Goal: Transaction & Acquisition: Purchase product/service

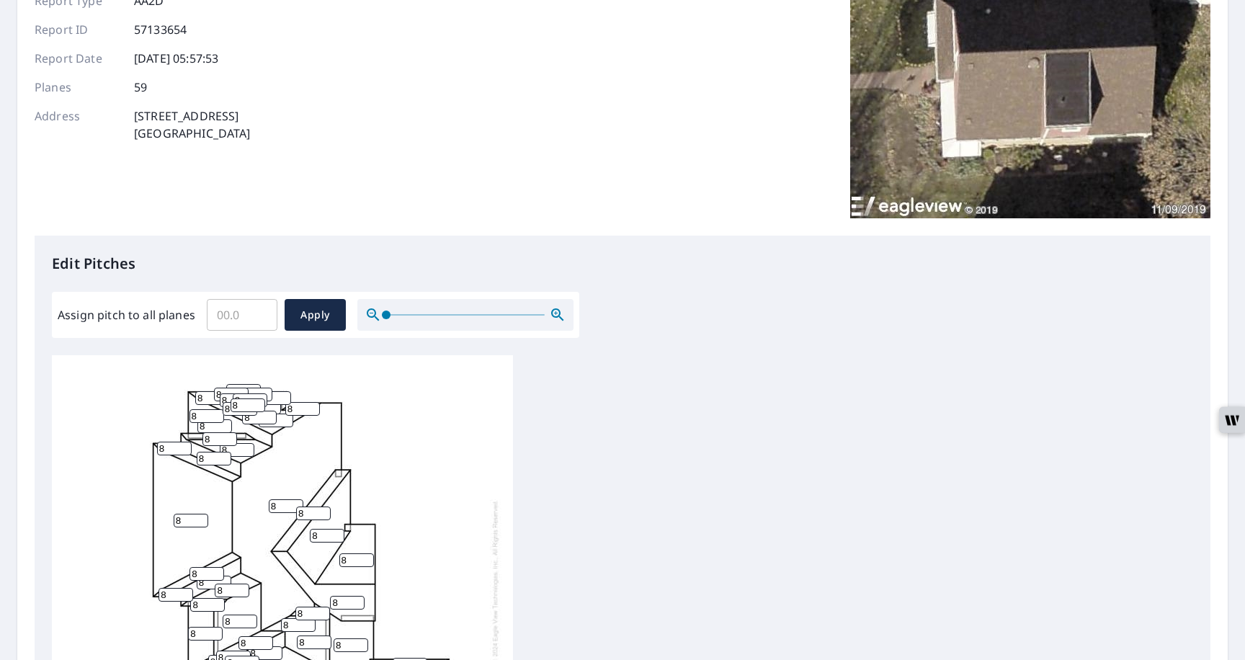
scroll to position [160, 0]
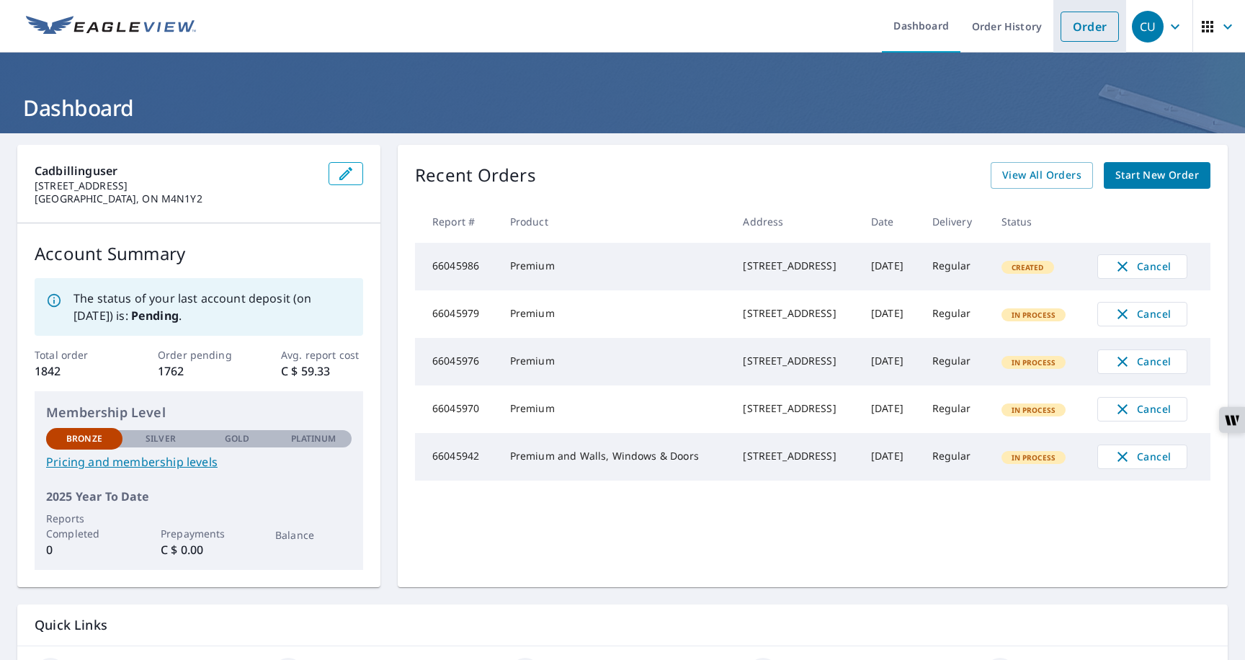
click at [1077, 30] on link "Order" at bounding box center [1090, 27] width 58 height 30
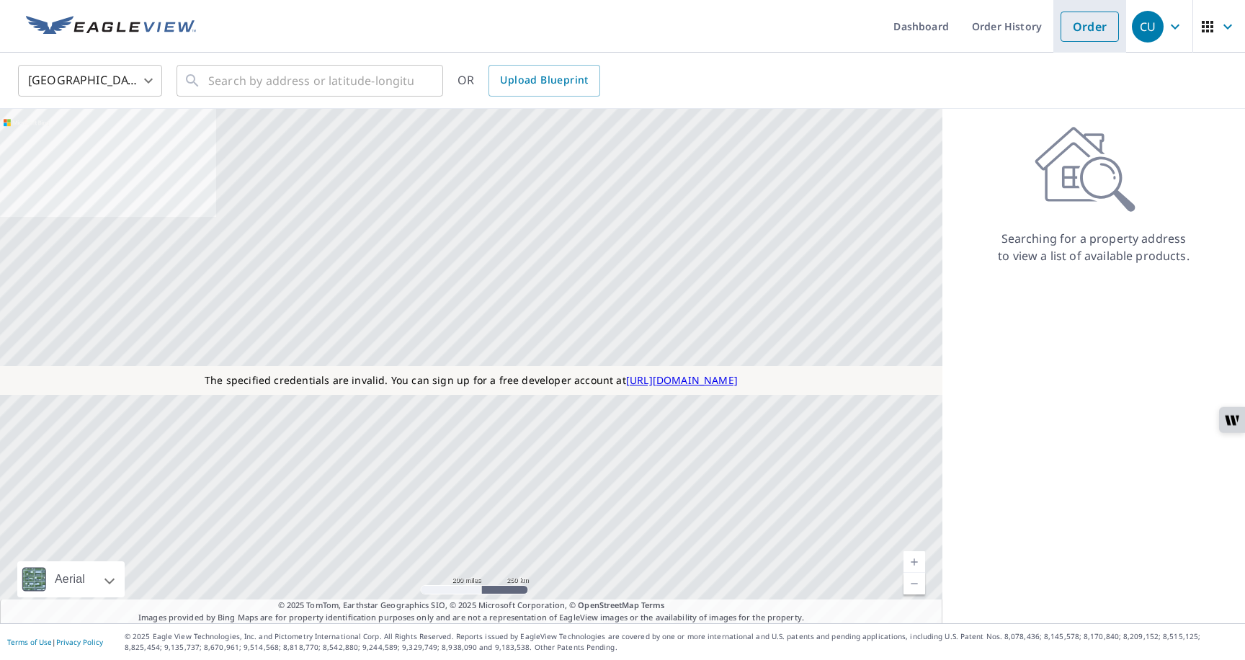
click at [1077, 27] on link "Order" at bounding box center [1090, 27] width 58 height 30
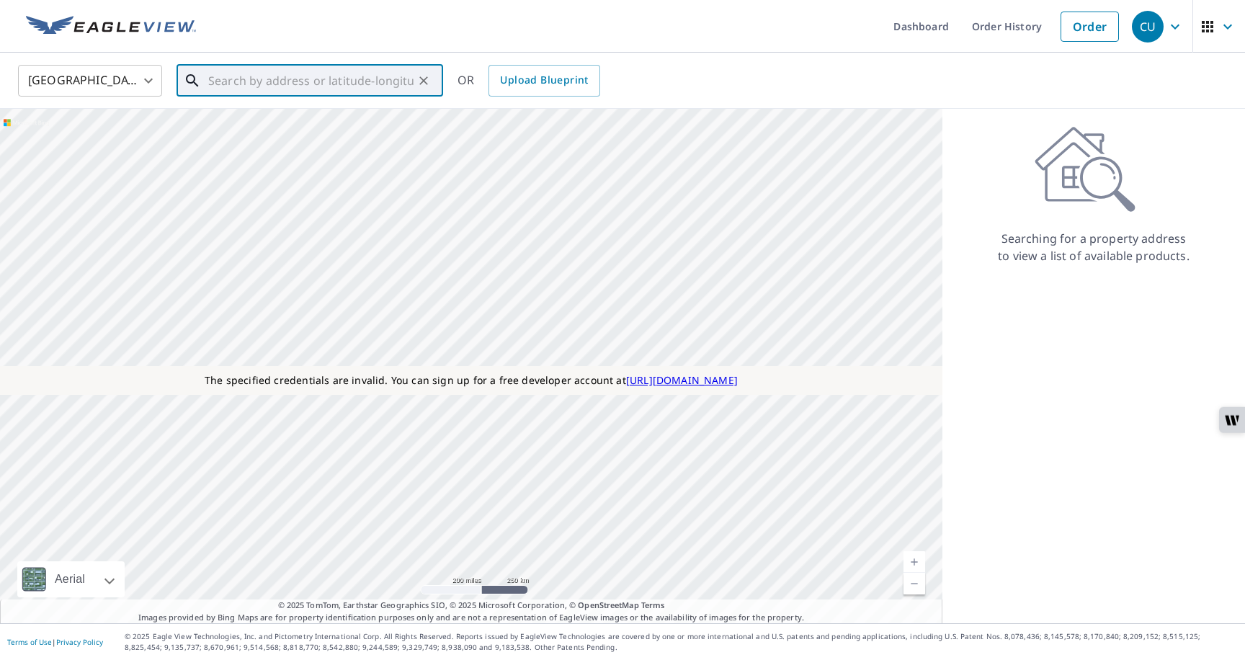
click at [334, 89] on input "text" at bounding box center [310, 81] width 205 height 40
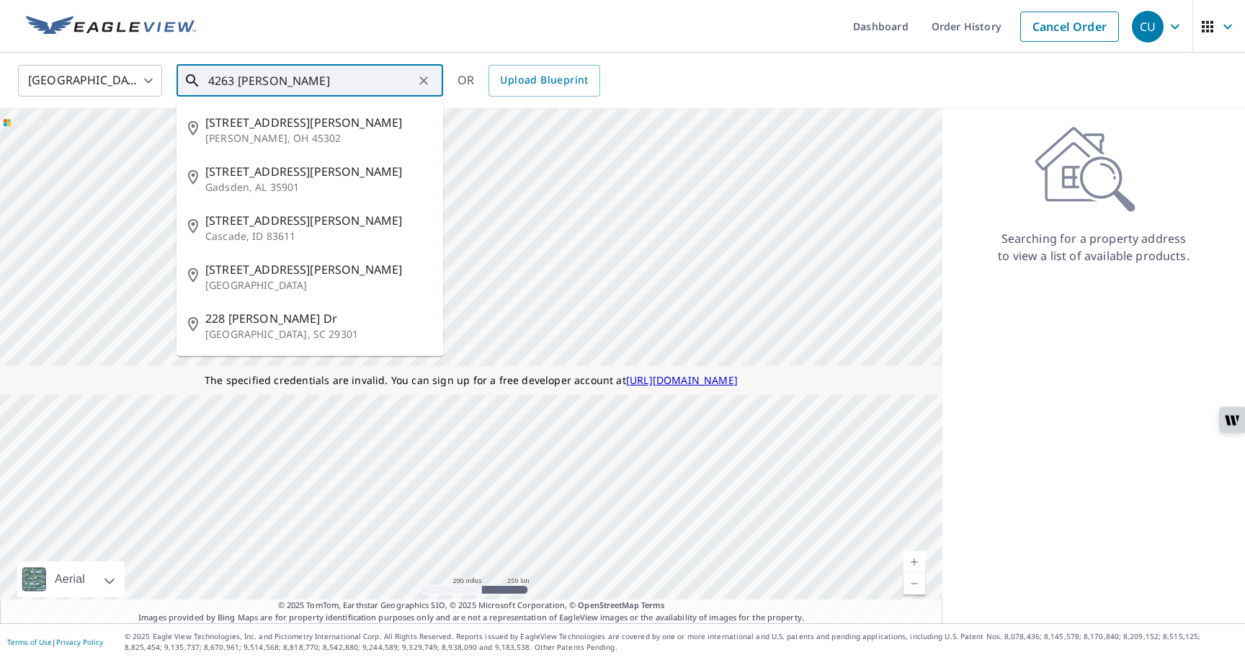
click at [217, 79] on input "4263 [PERSON_NAME]" at bounding box center [310, 81] width 205 height 40
click at [262, 146] on li "[STREET_ADDRESS][PERSON_NAME]" at bounding box center [310, 129] width 267 height 49
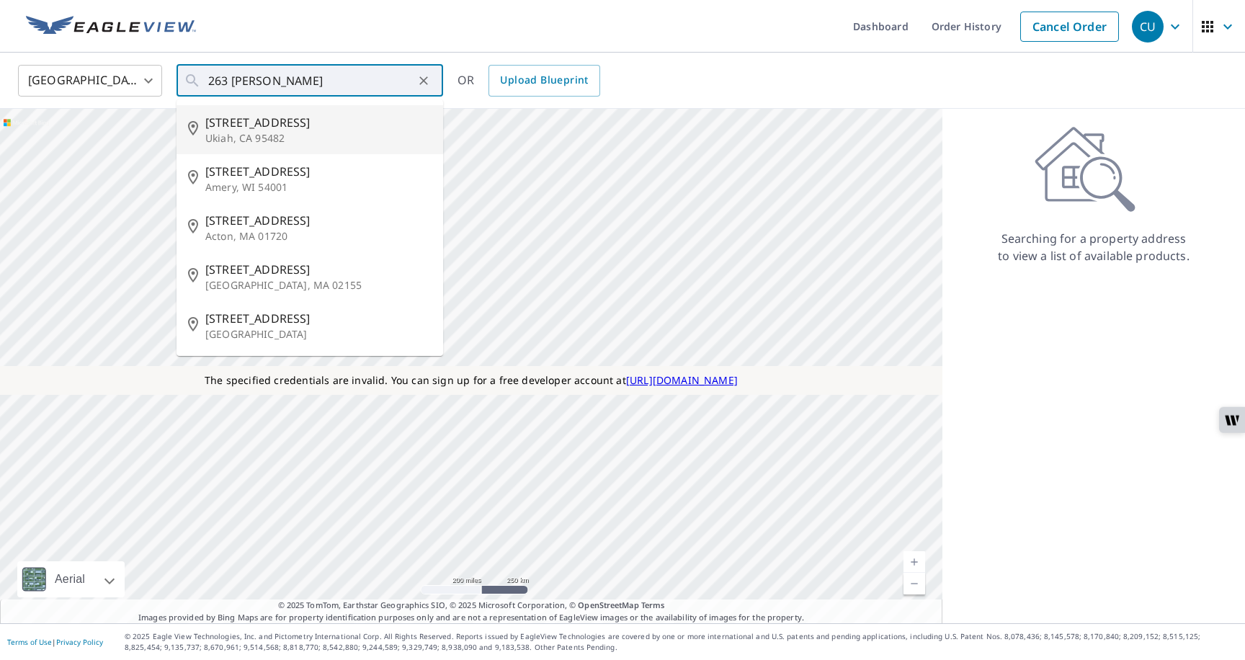
type input "[STREET_ADDRESS][PERSON_NAME]"
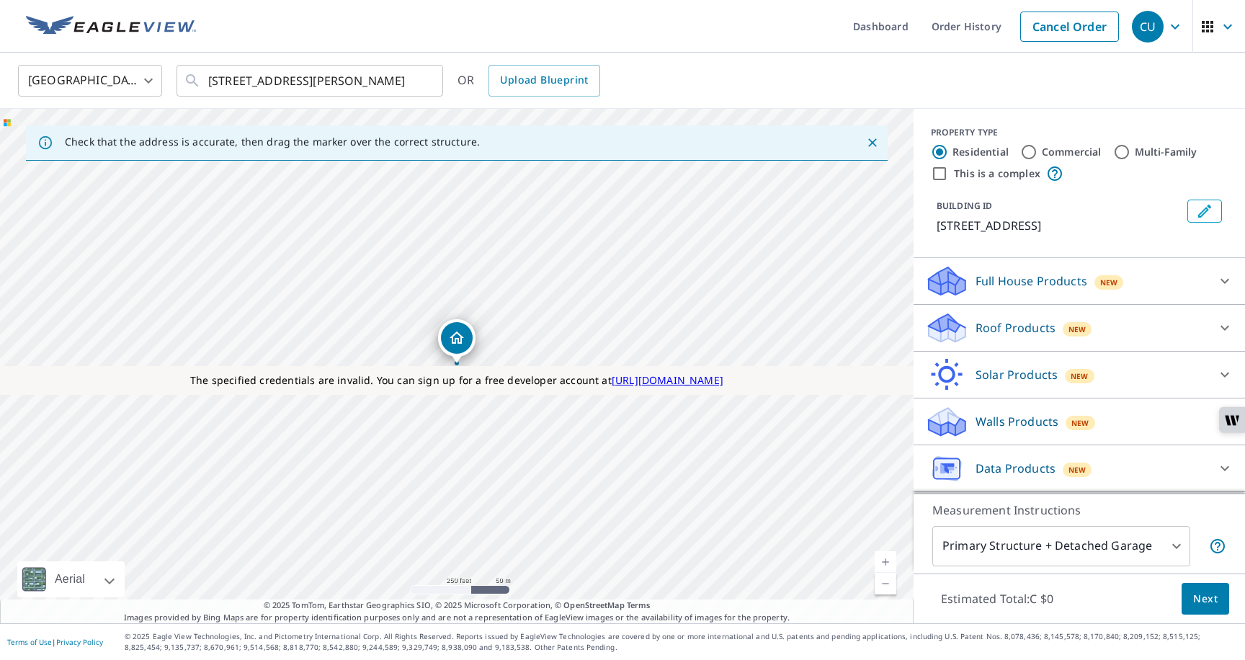
click at [988, 364] on div "Solar Products New" at bounding box center [1066, 375] width 283 height 34
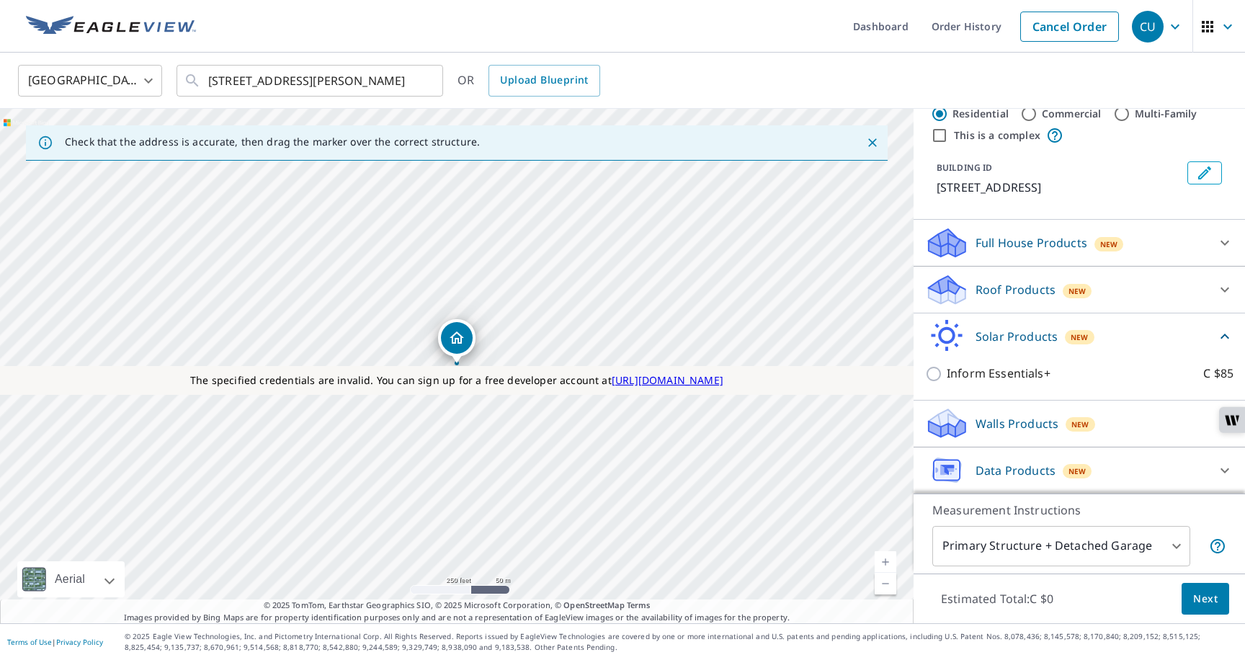
scroll to position [92, 0]
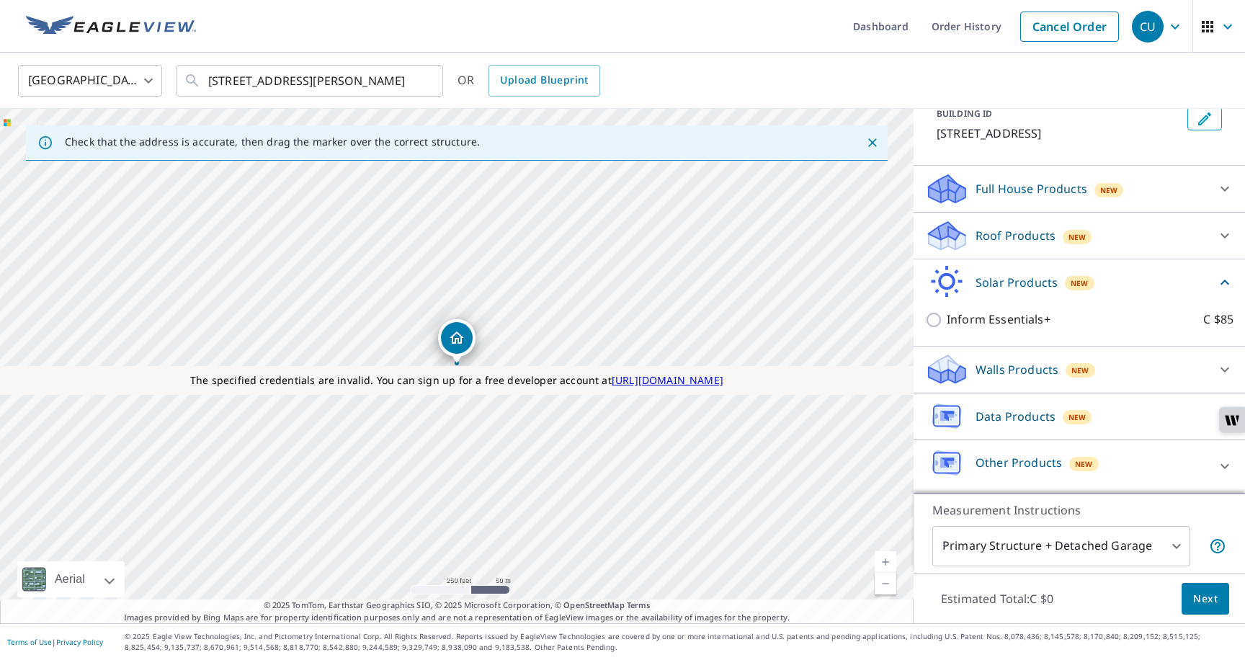
click at [1003, 421] on p "Data Products" at bounding box center [1016, 416] width 80 height 17
click at [982, 450] on p "Property Data" at bounding box center [986, 454] width 79 height 18
click at [947, 450] on input "Property Data C $5" at bounding box center [936, 453] width 22 height 17
checkbox input "true"
type input "5"
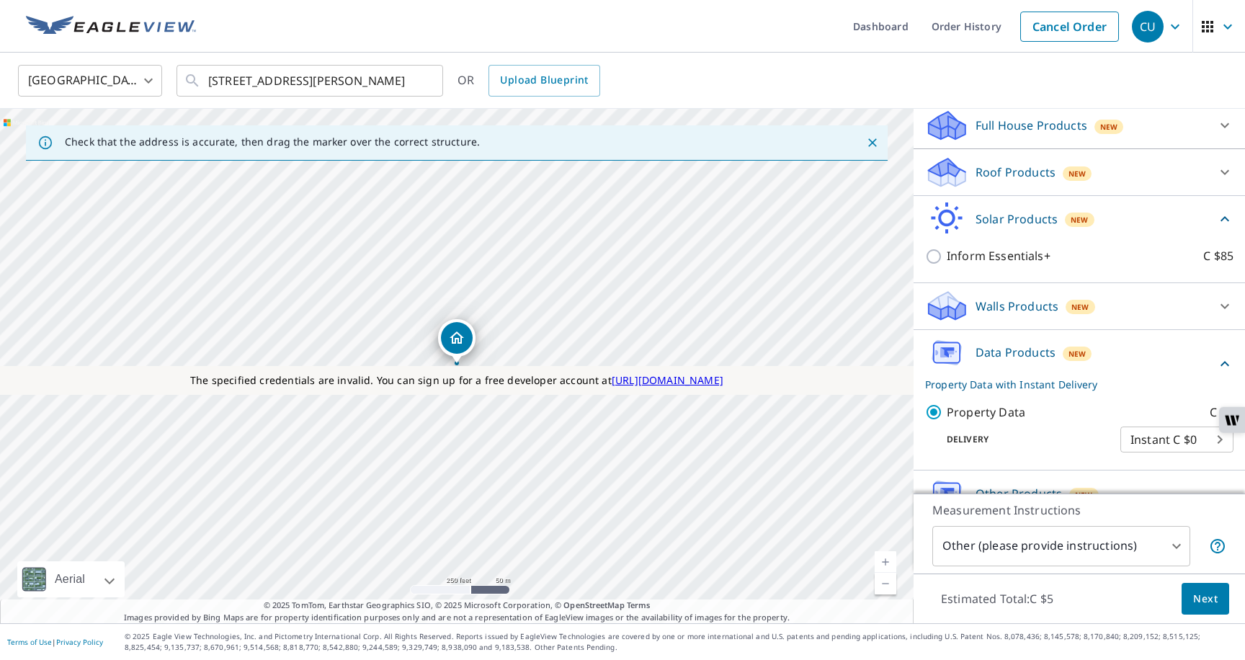
scroll to position [187, 0]
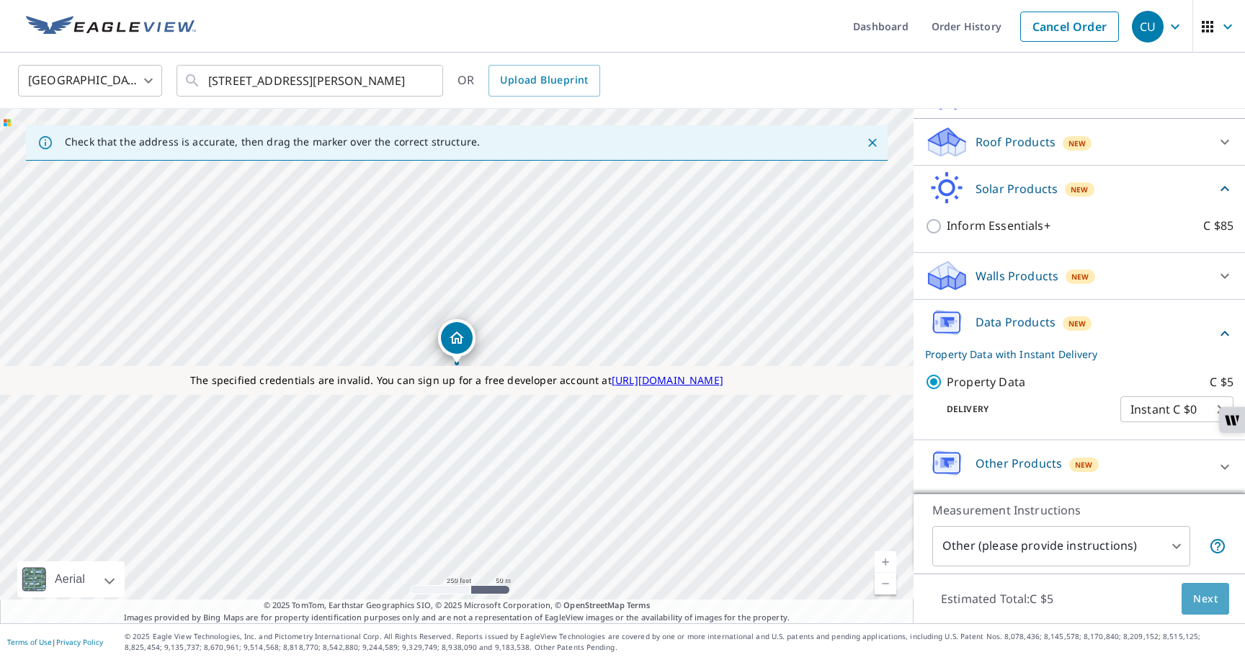
click at [1209, 603] on span "Next" at bounding box center [1206, 599] width 25 height 18
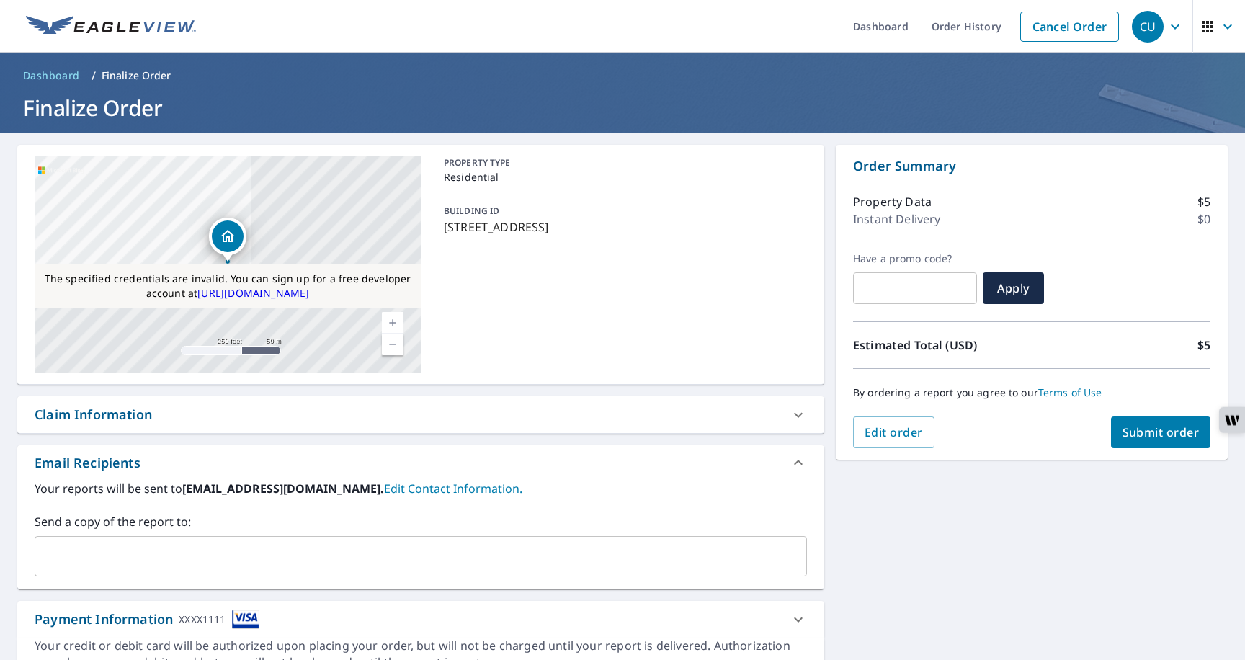
scroll to position [71, 0]
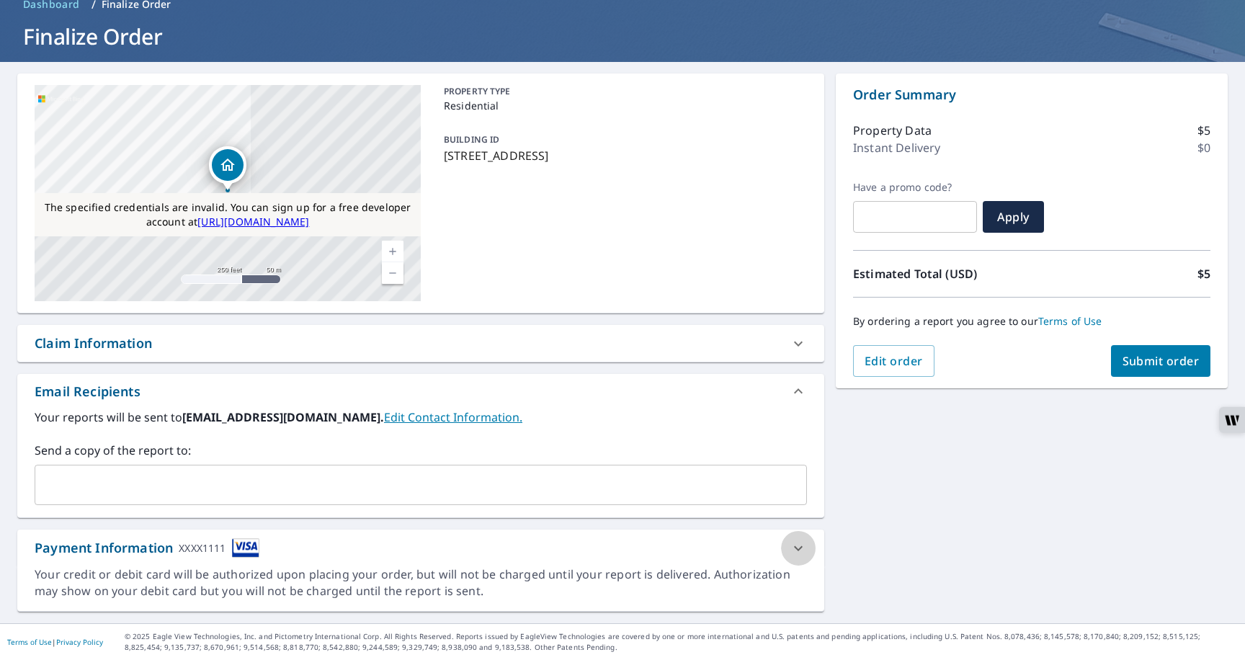
click at [795, 550] on icon at bounding box center [798, 548] width 17 height 17
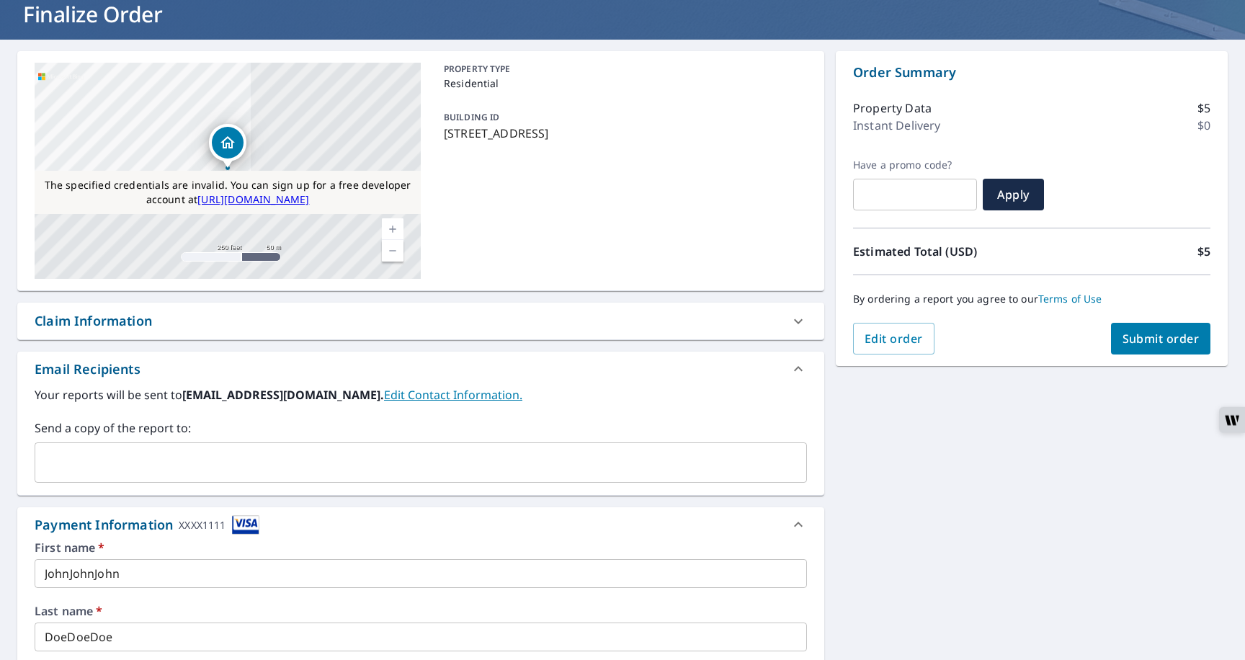
scroll to position [0, 0]
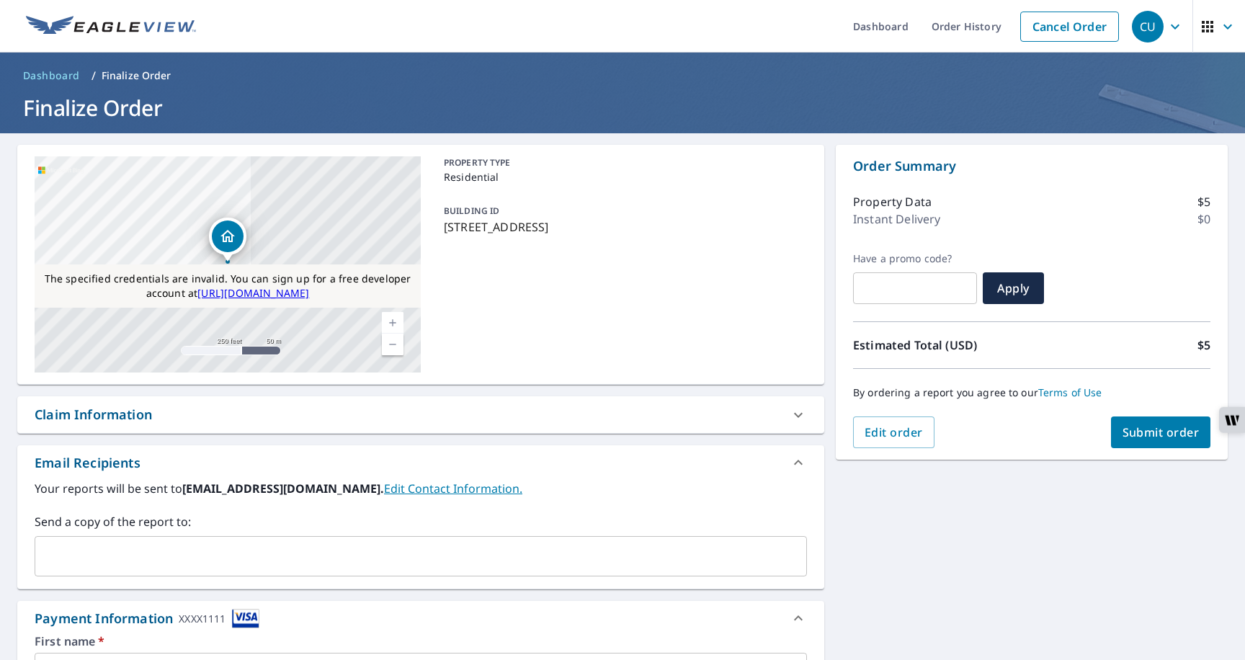
click at [1130, 434] on span "Submit order" at bounding box center [1161, 433] width 77 height 16
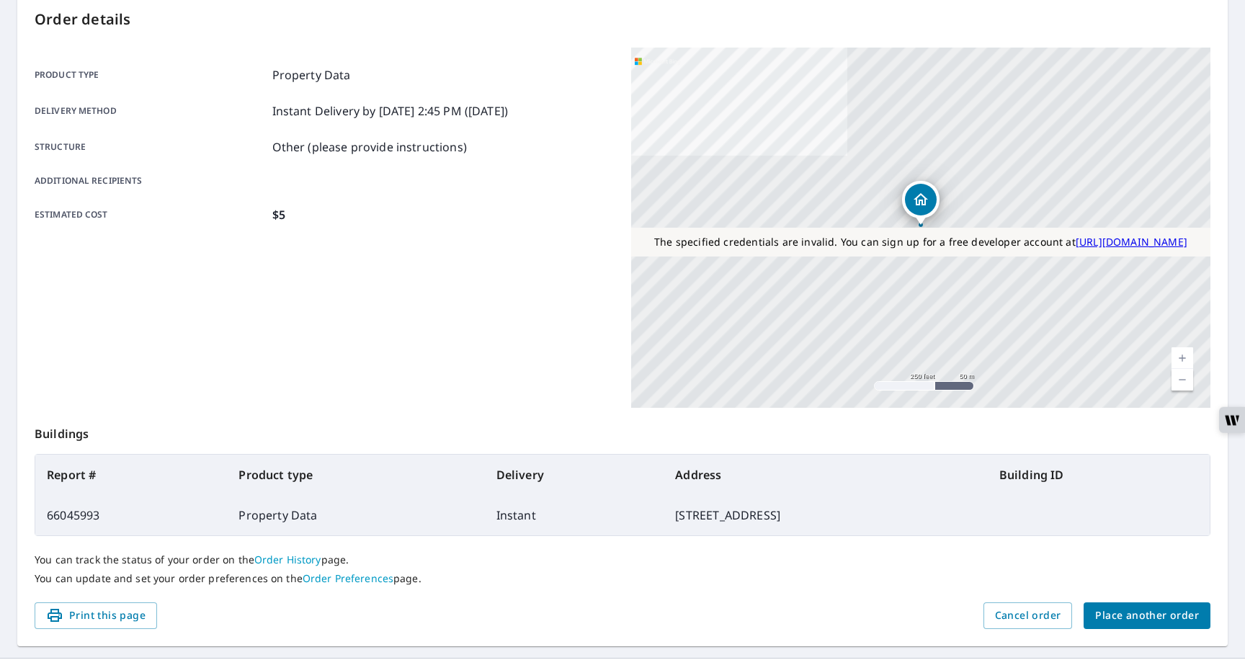
scroll to position [187, 0]
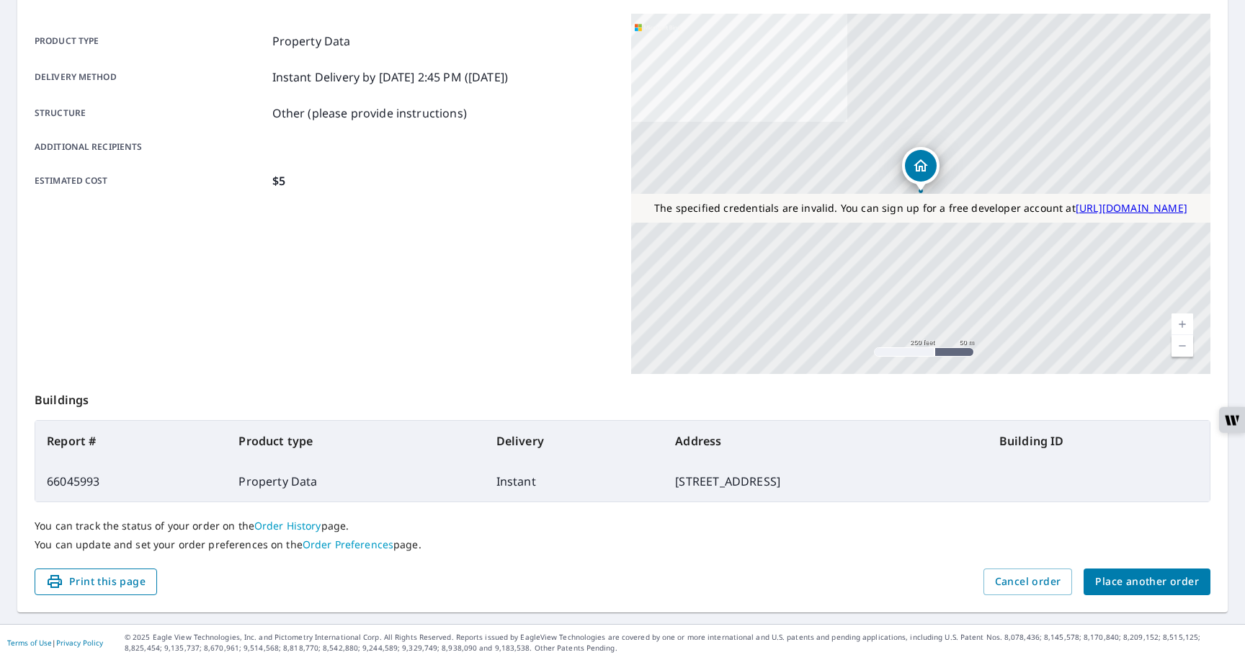
click at [81, 581] on span "Print this page" at bounding box center [95, 582] width 99 height 18
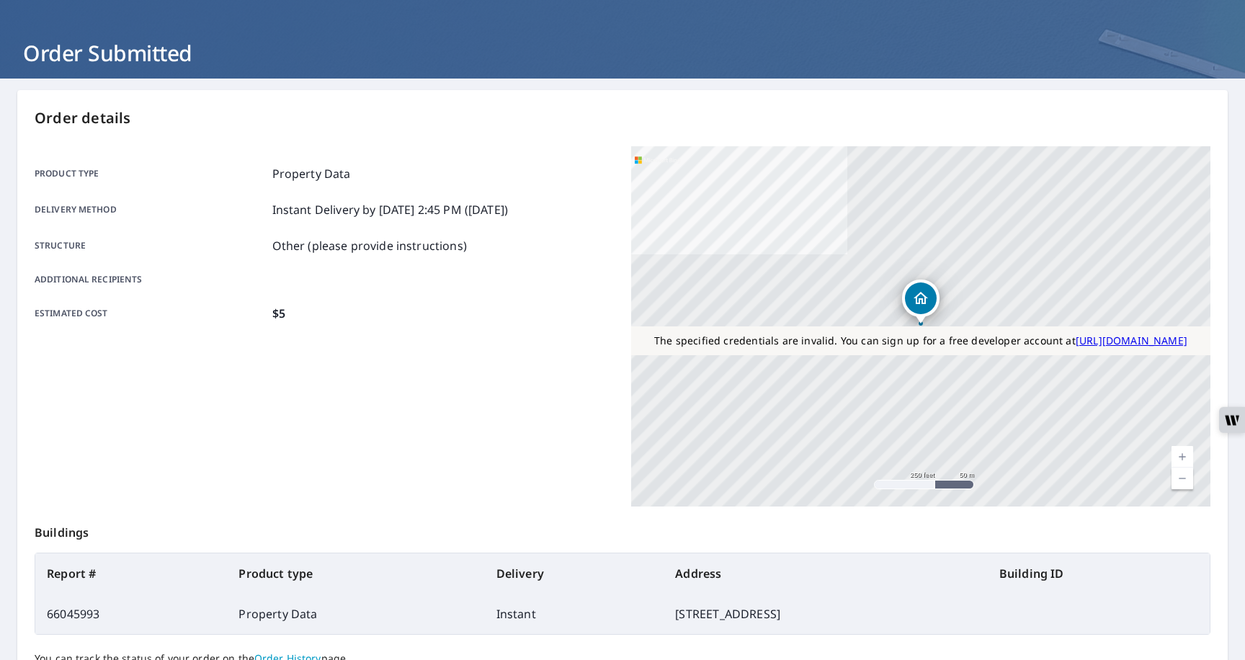
scroll to position [0, 0]
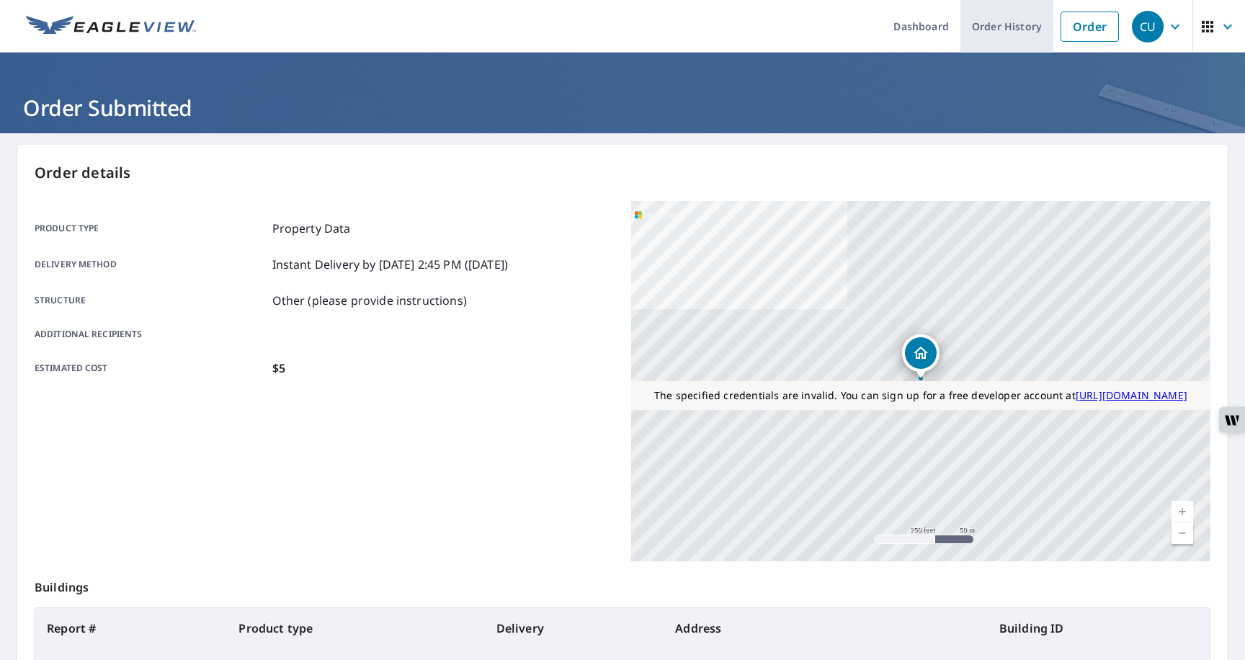
click at [1008, 35] on link "Order History" at bounding box center [1007, 26] width 93 height 53
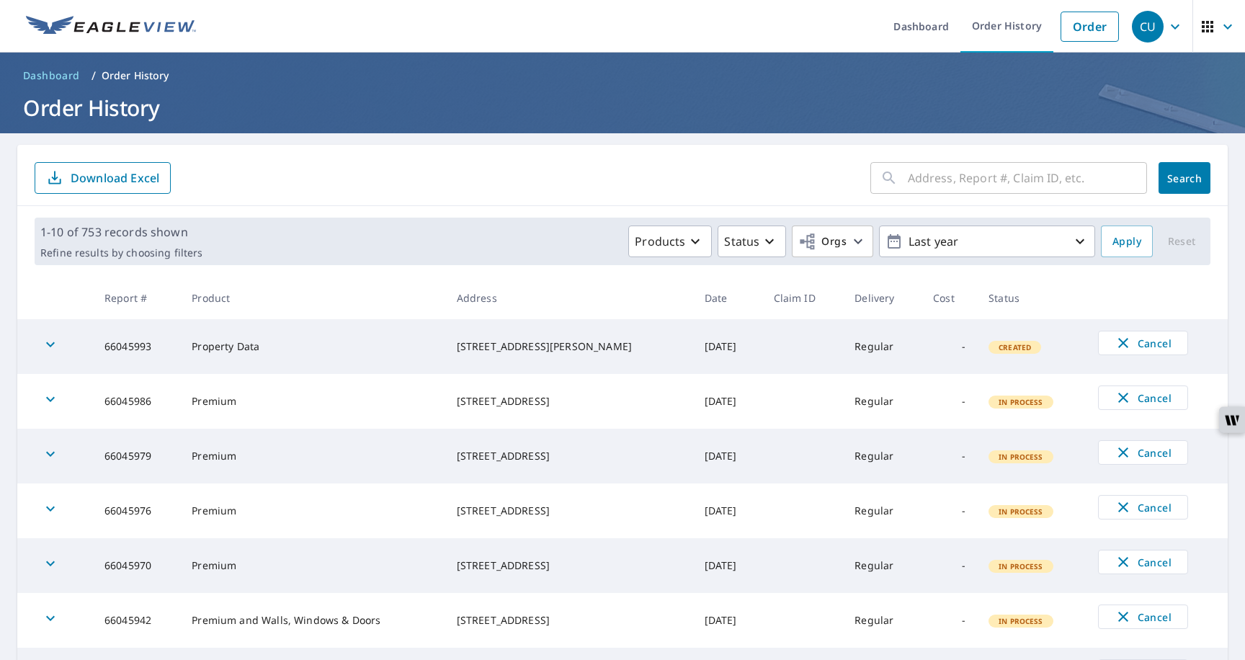
click at [1026, 352] on div "Created" at bounding box center [1015, 347] width 53 height 13
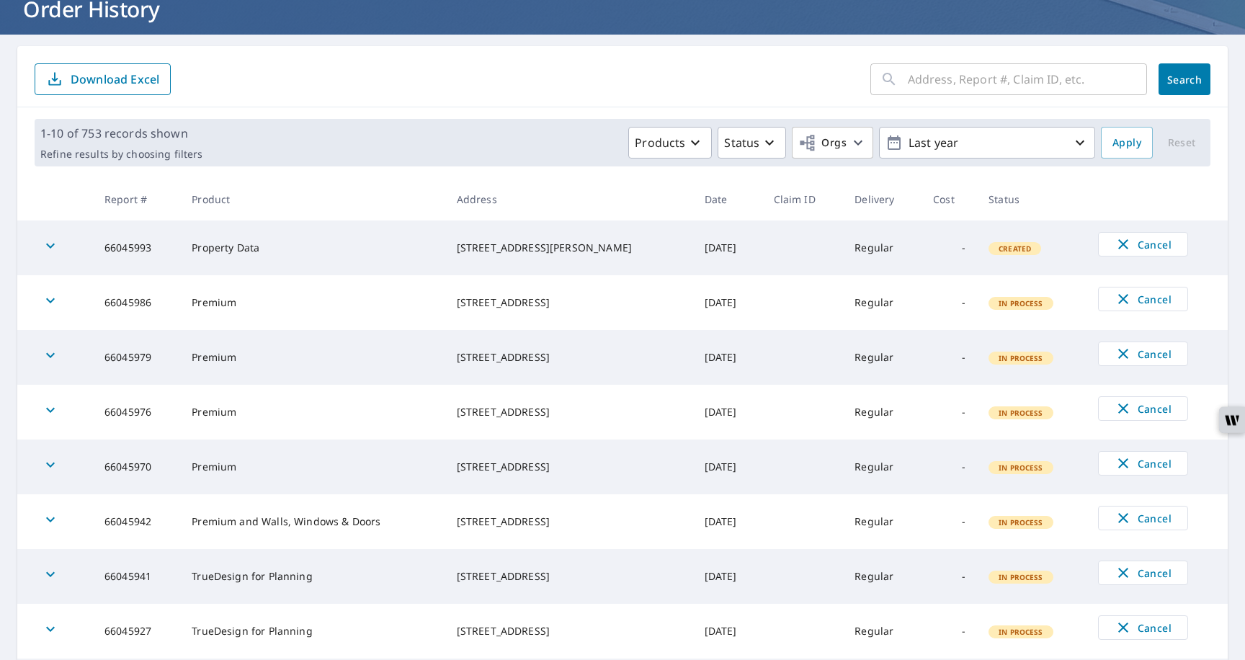
scroll to position [108, 0]
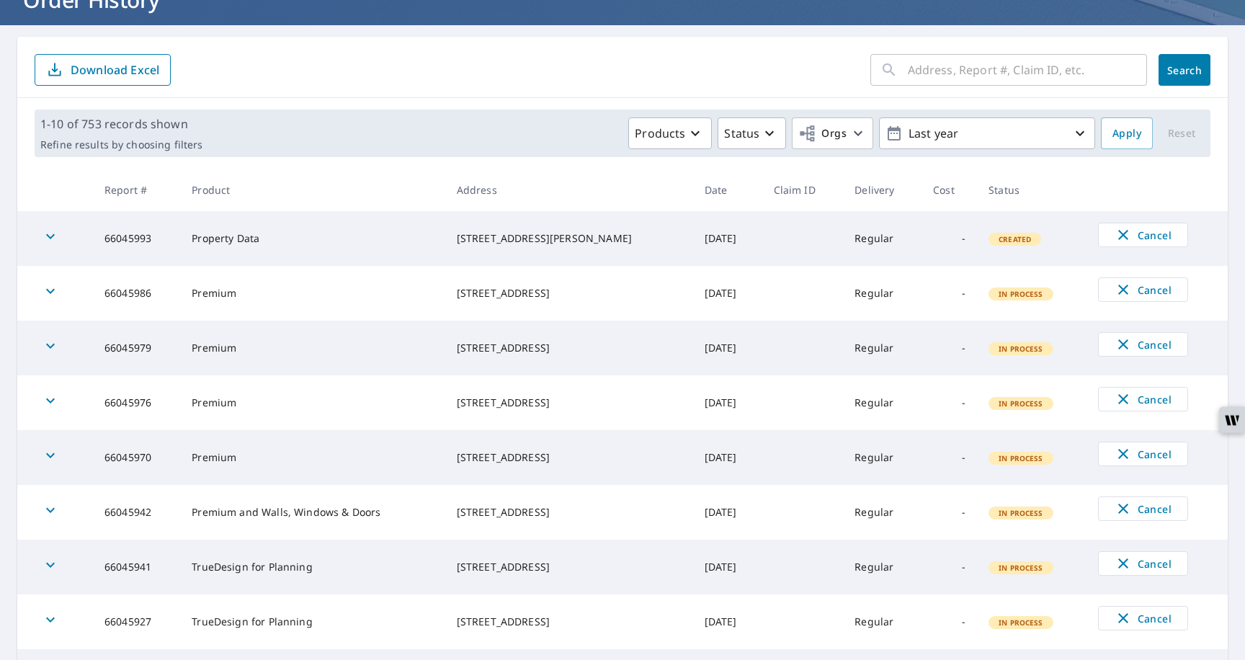
click at [153, 237] on td "66045993" at bounding box center [136, 238] width 87 height 55
click at [131, 240] on td "66045993" at bounding box center [136, 238] width 87 height 55
copy td "66045993"
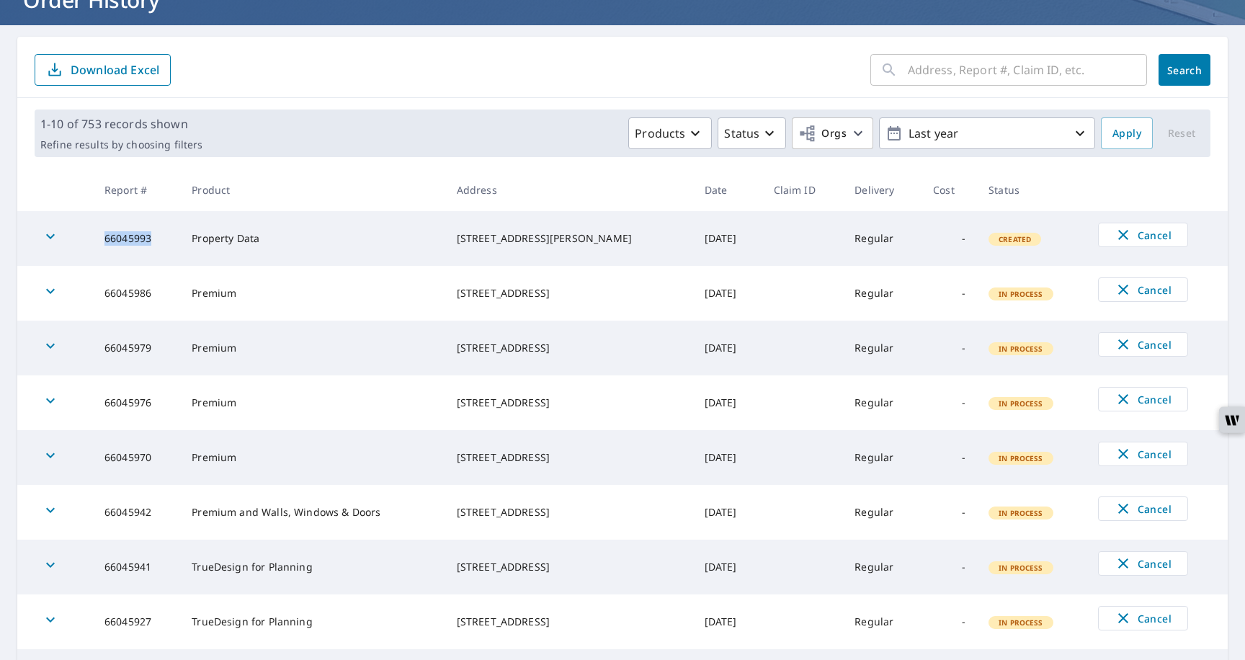
scroll to position [0, 0]
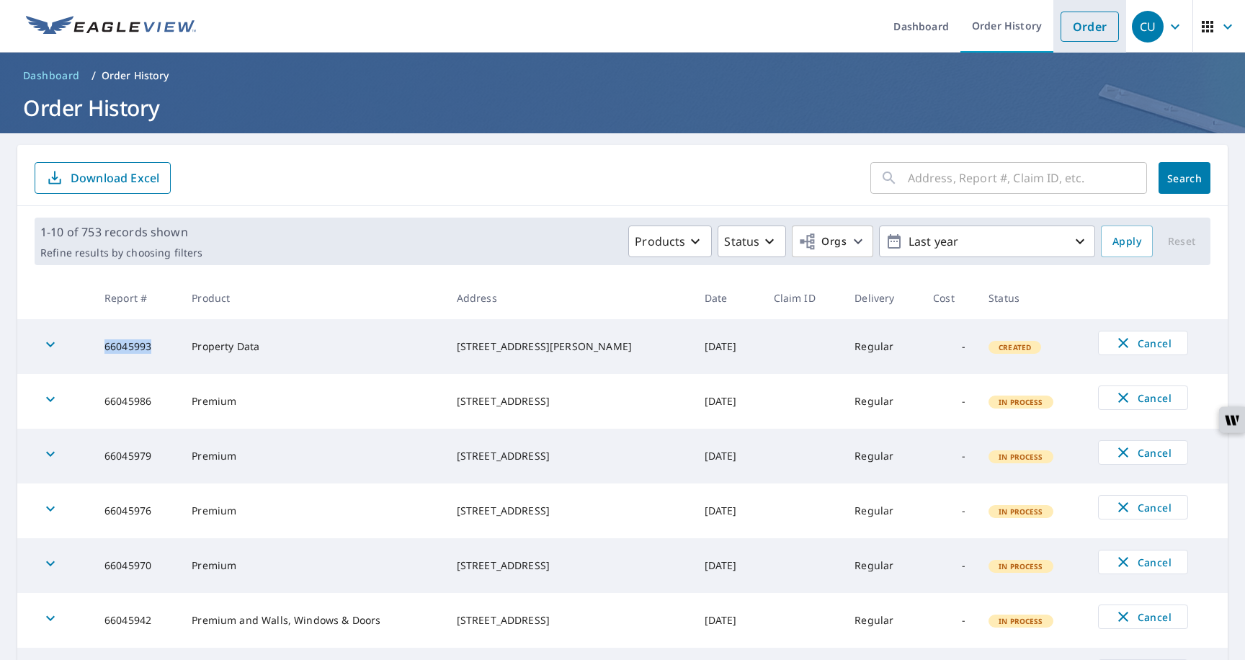
click at [1088, 27] on link "Order" at bounding box center [1090, 27] width 58 height 30
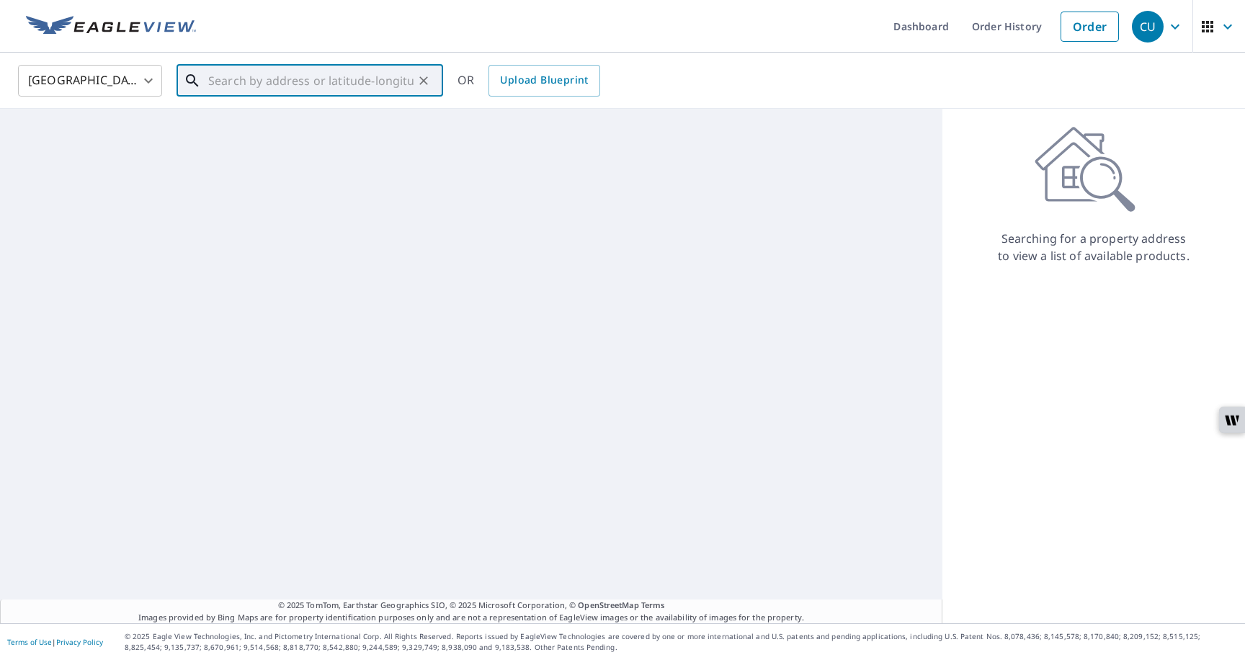
click at [364, 83] on input "text" at bounding box center [310, 81] width 205 height 40
paste input "66045993"
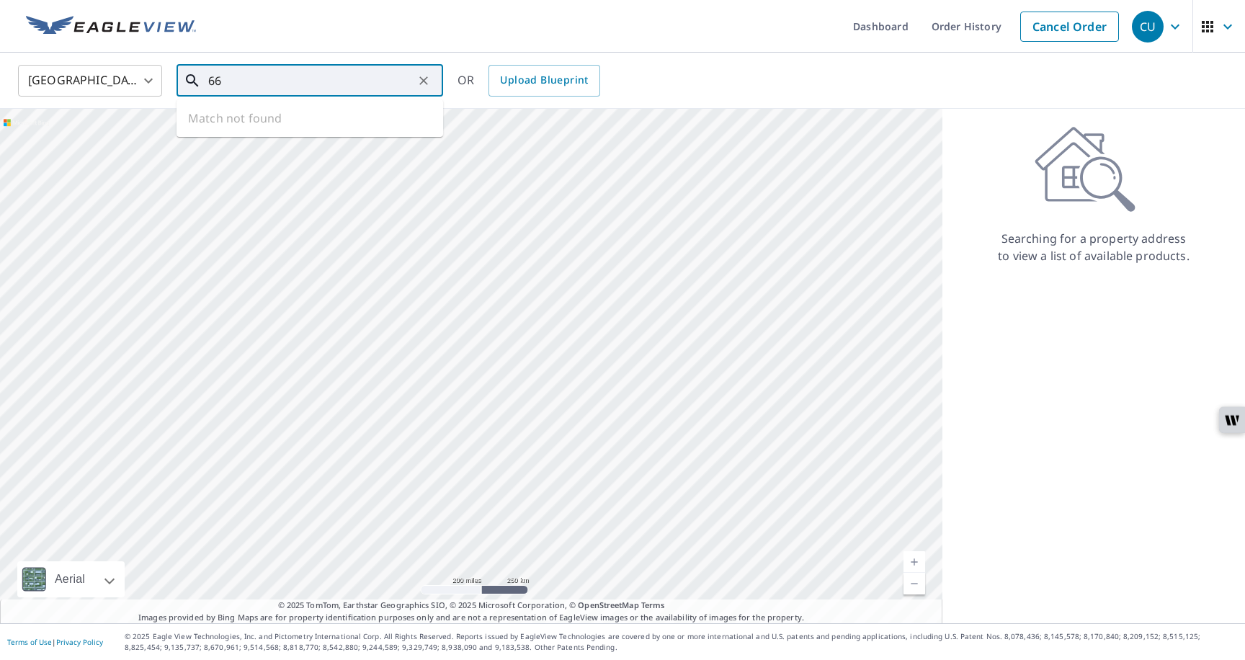
type input "6"
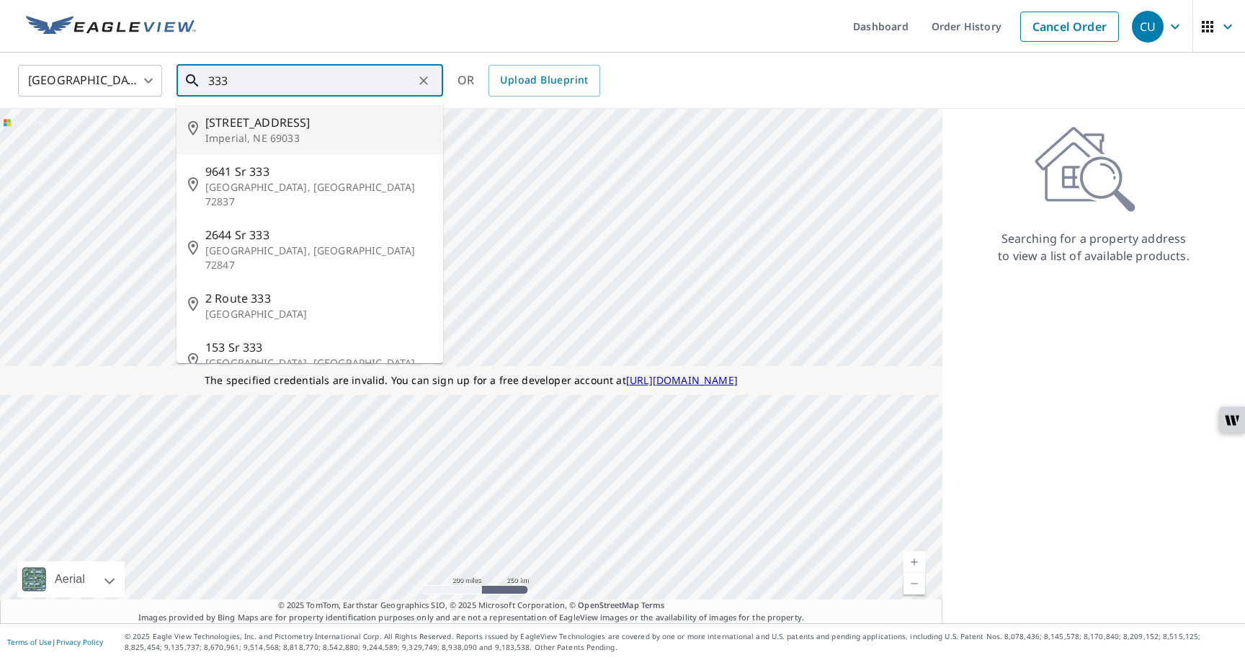
click at [288, 144] on p "Imperial, NE 69033" at bounding box center [318, 138] width 226 height 14
type input "[STREET_ADDRESS]"
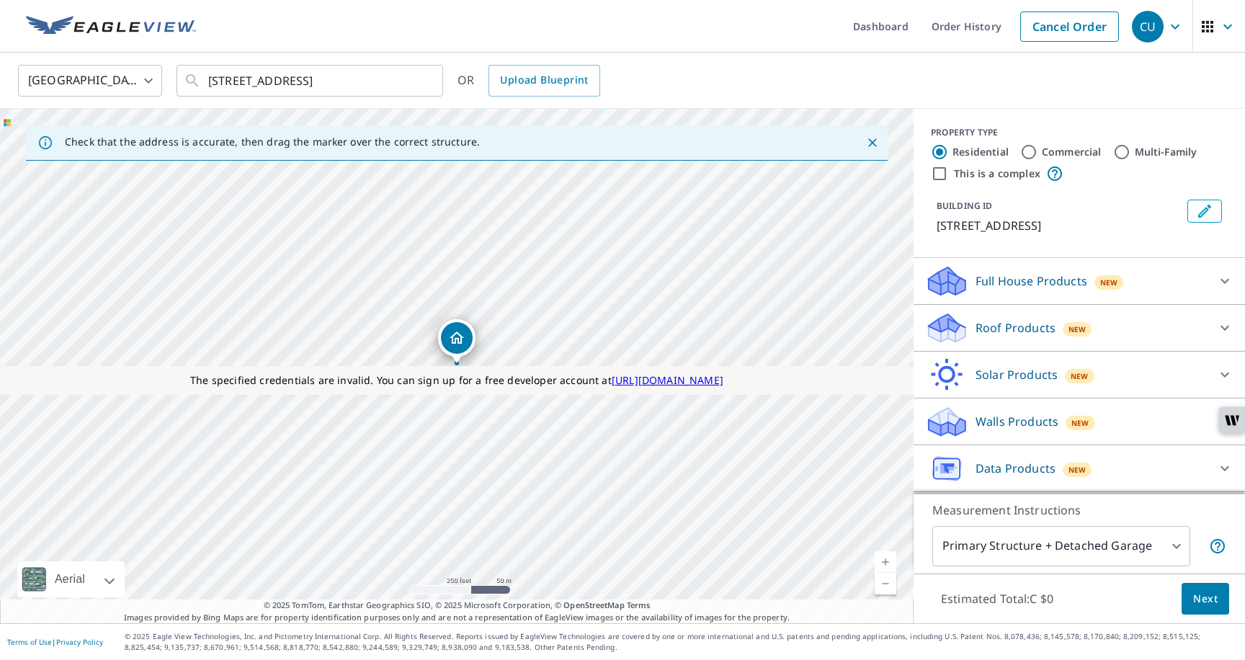
click at [967, 319] on icon at bounding box center [946, 328] width 43 height 34
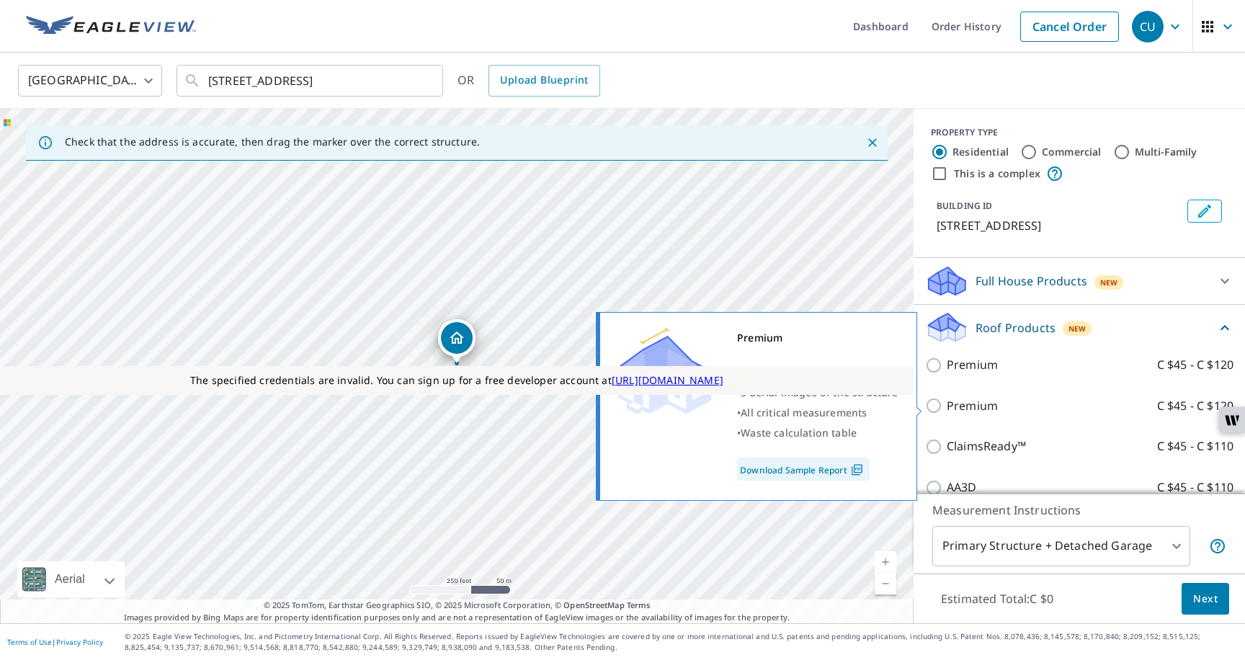
click at [955, 401] on p "Premium" at bounding box center [972, 406] width 51 height 18
click at [947, 401] on input "Premium C $45 - C $120" at bounding box center [936, 405] width 22 height 17
checkbox input "true"
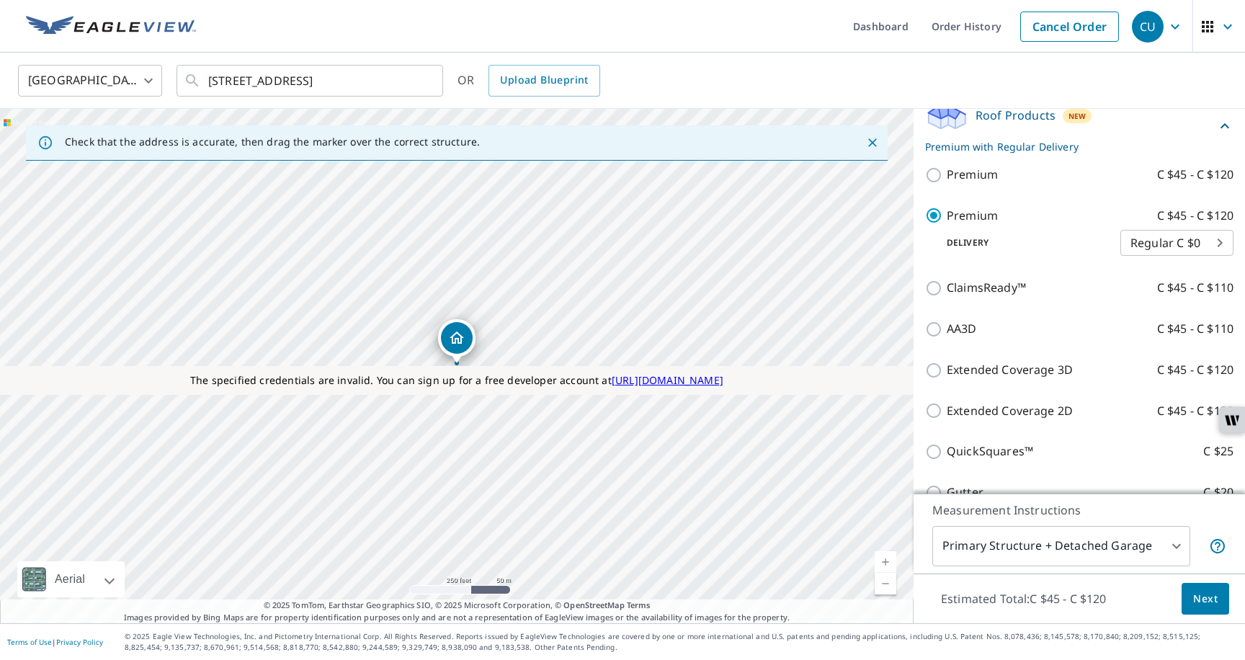
scroll to position [398, 0]
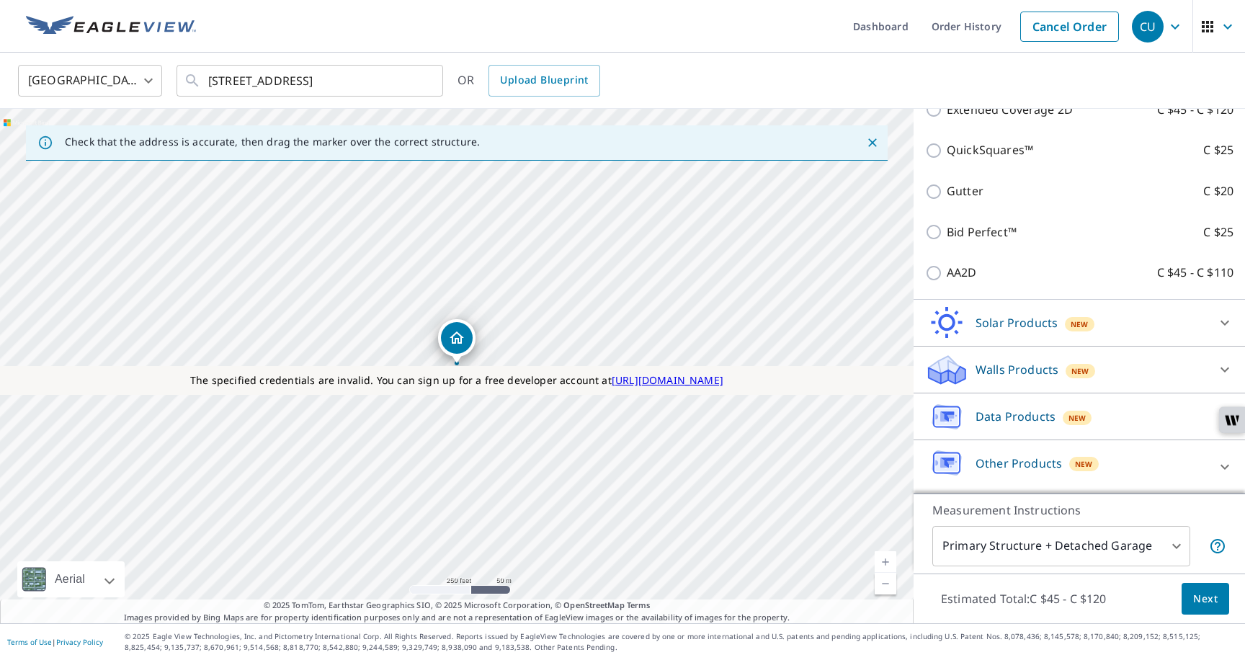
click at [1012, 426] on div "Data Products New" at bounding box center [1066, 417] width 283 height 34
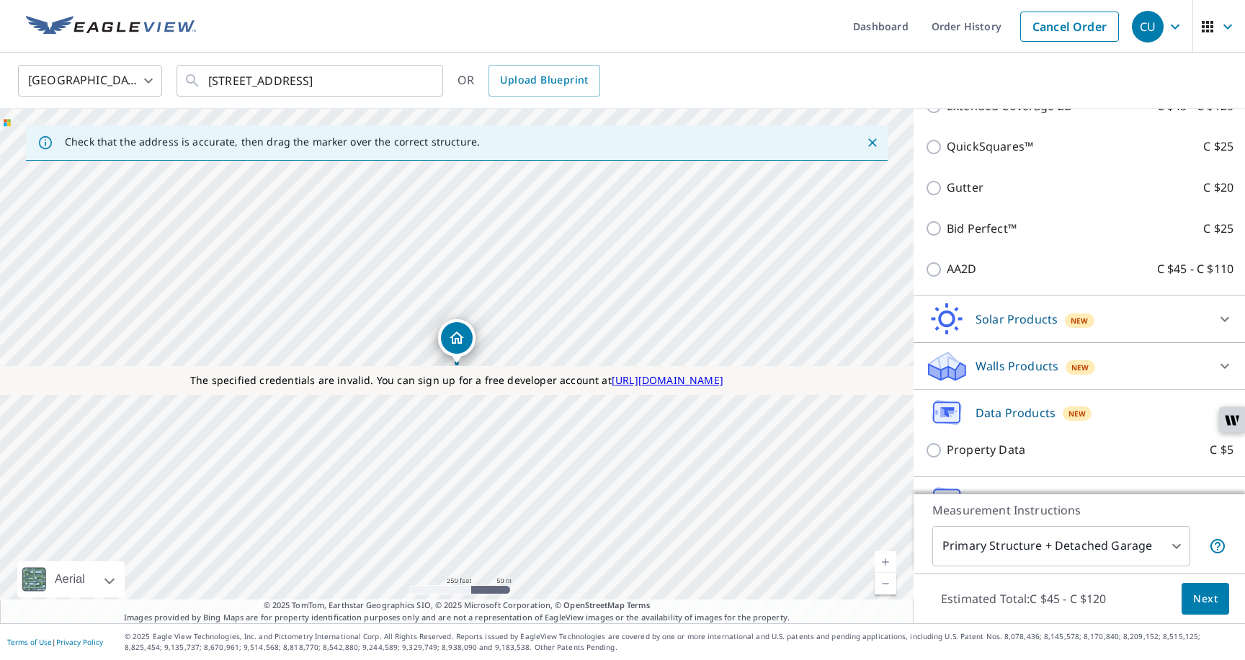
click at [1000, 456] on p "Property Data" at bounding box center [986, 450] width 79 height 18
click at [947, 456] on input "Property Data C $5" at bounding box center [936, 450] width 22 height 17
checkbox input "true"
type input "5"
checkbox input "false"
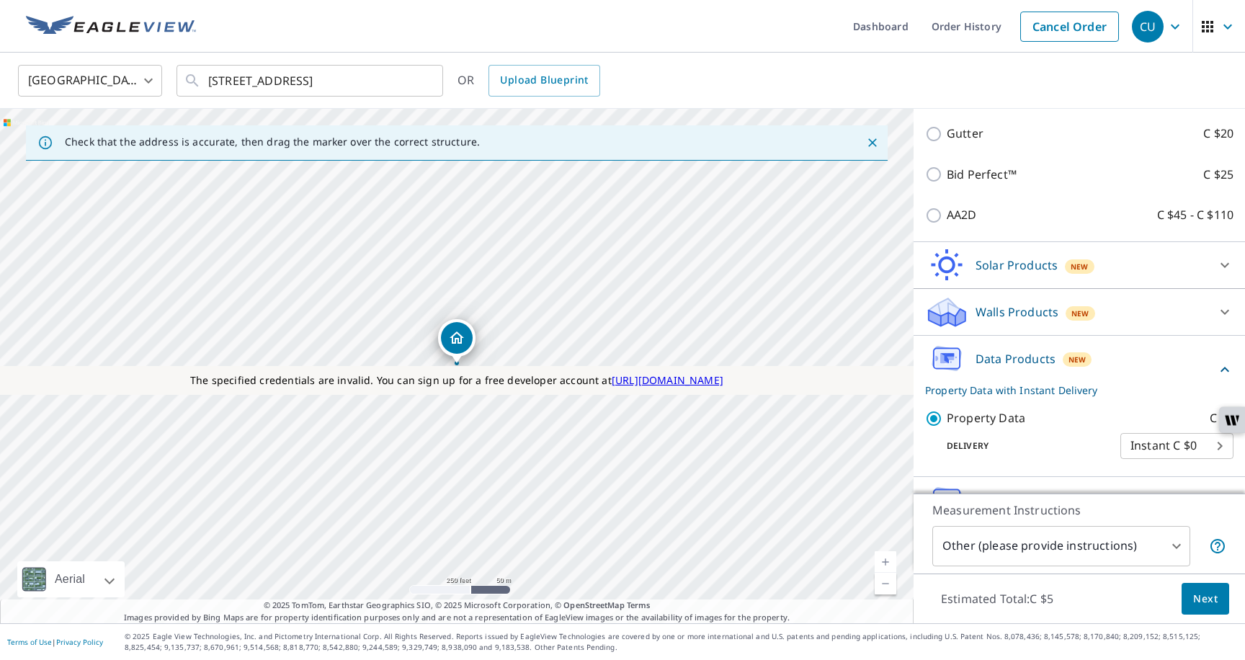
scroll to position [463, 0]
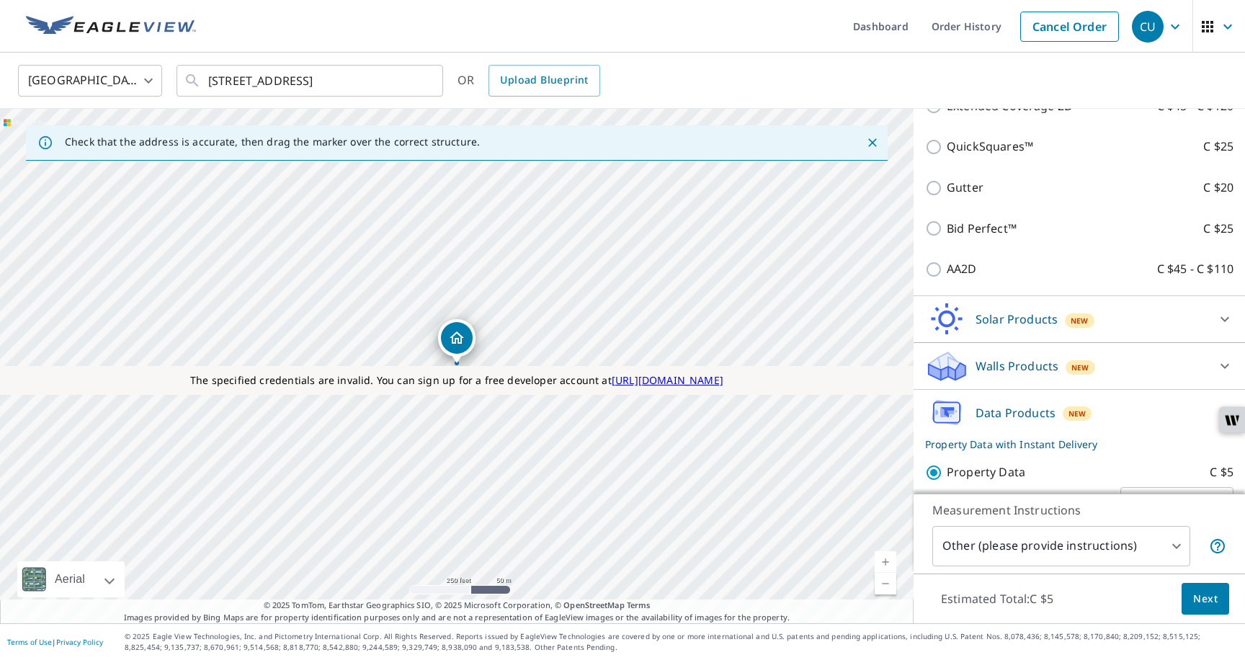
click at [1202, 593] on span "Next" at bounding box center [1206, 599] width 25 height 18
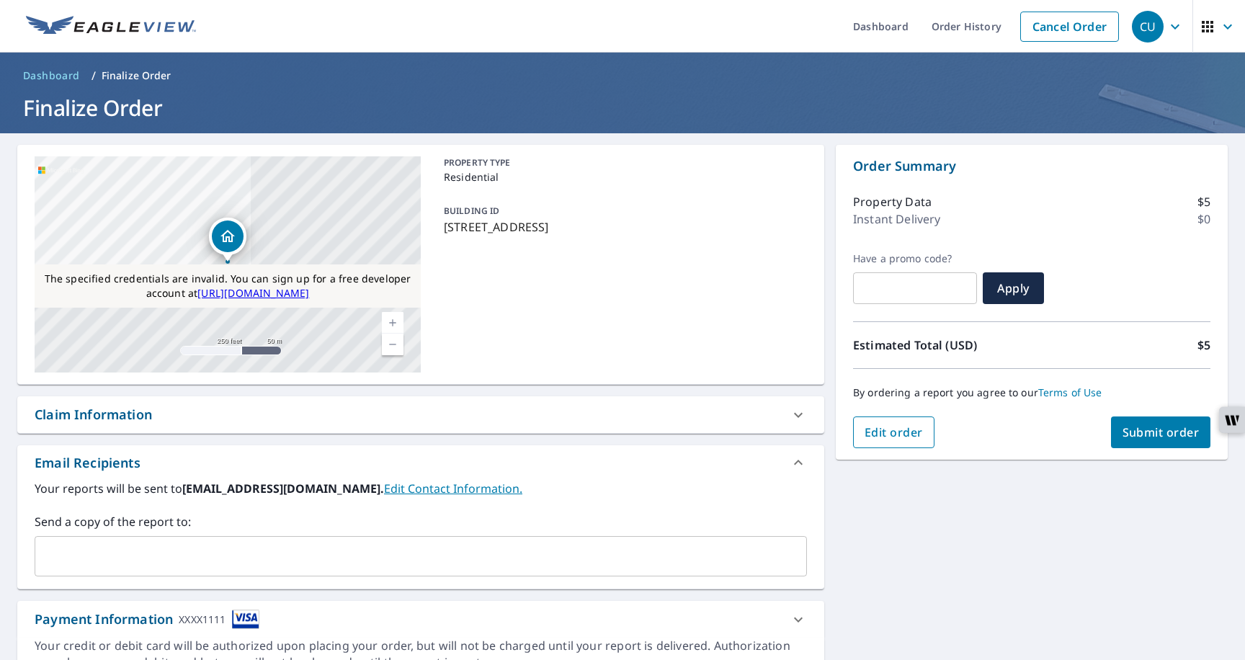
click at [899, 439] on span "Edit order" at bounding box center [894, 433] width 58 height 16
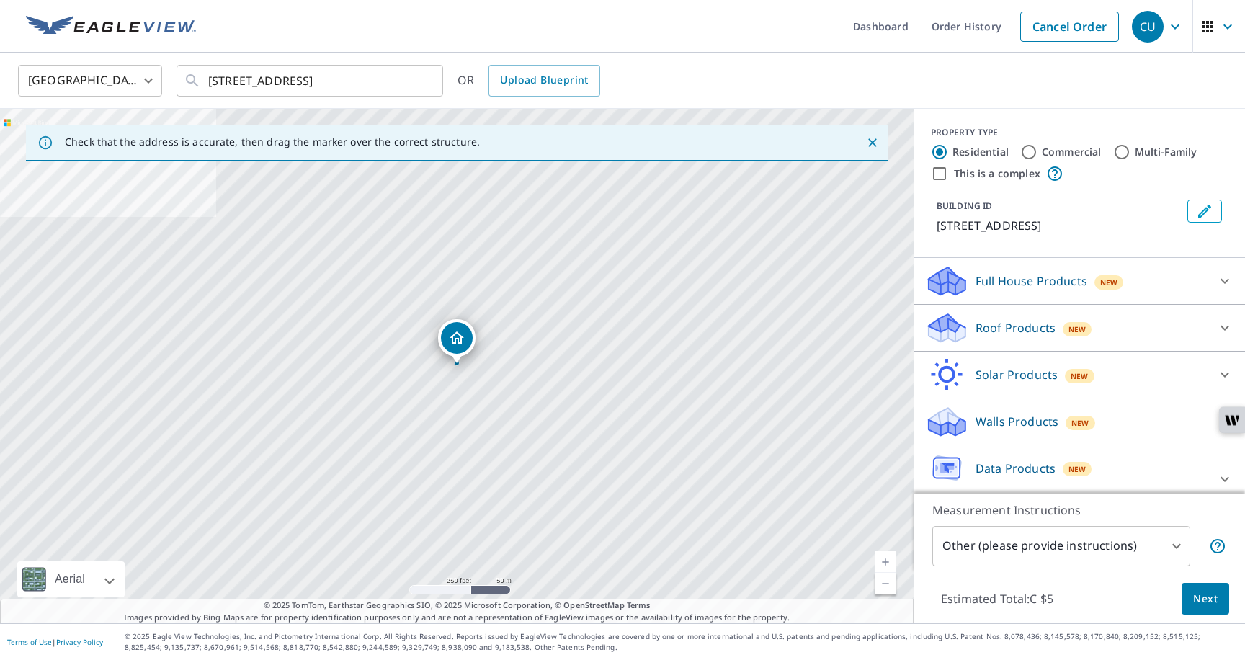
click at [991, 474] on p "Data Products" at bounding box center [1016, 468] width 80 height 17
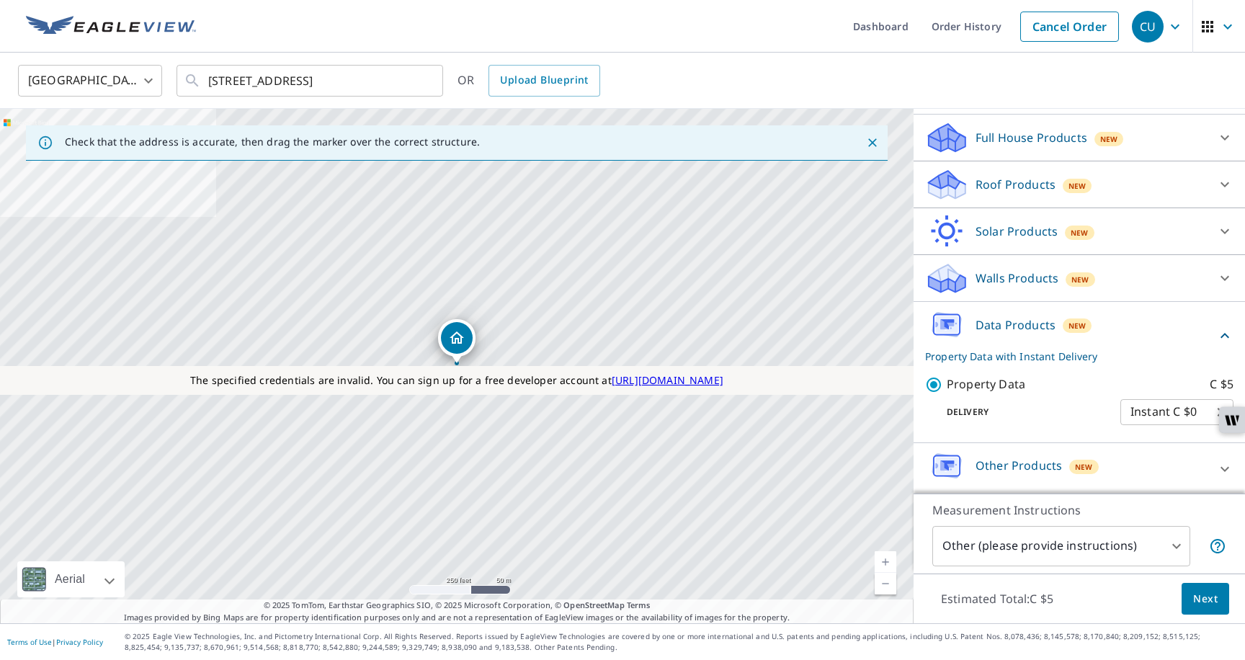
scroll to position [146, 0]
click at [1204, 592] on span "Next" at bounding box center [1206, 599] width 25 height 18
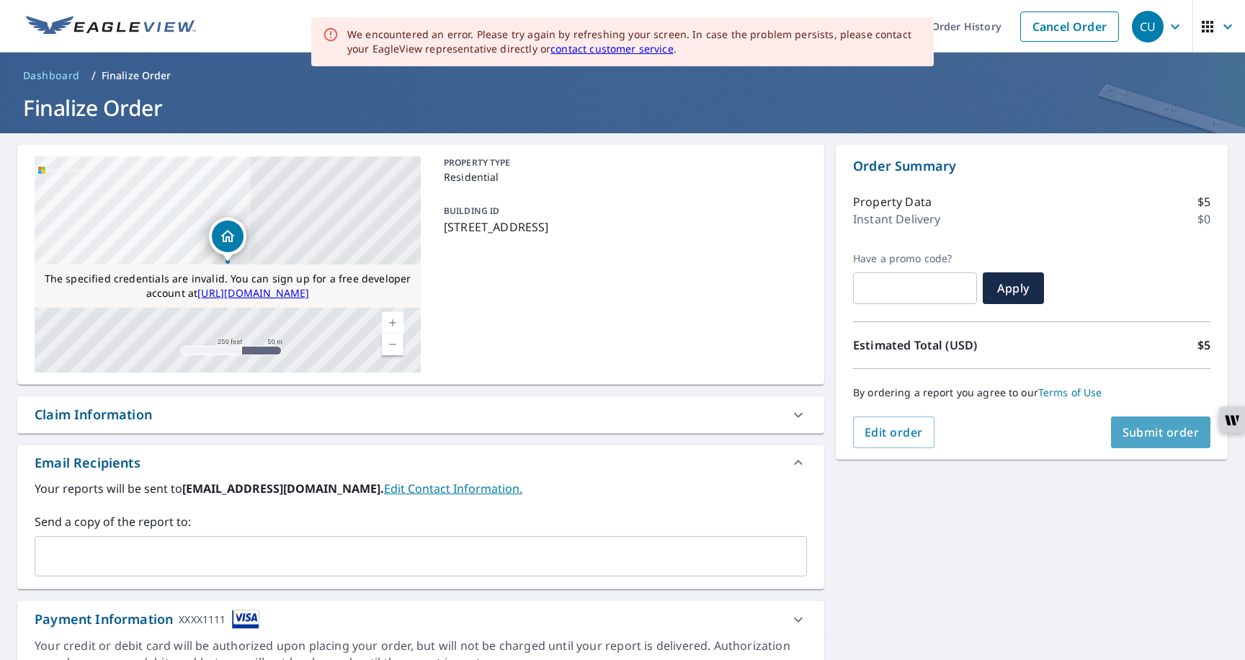
click at [1150, 425] on span "Submit order" at bounding box center [1161, 433] width 77 height 16
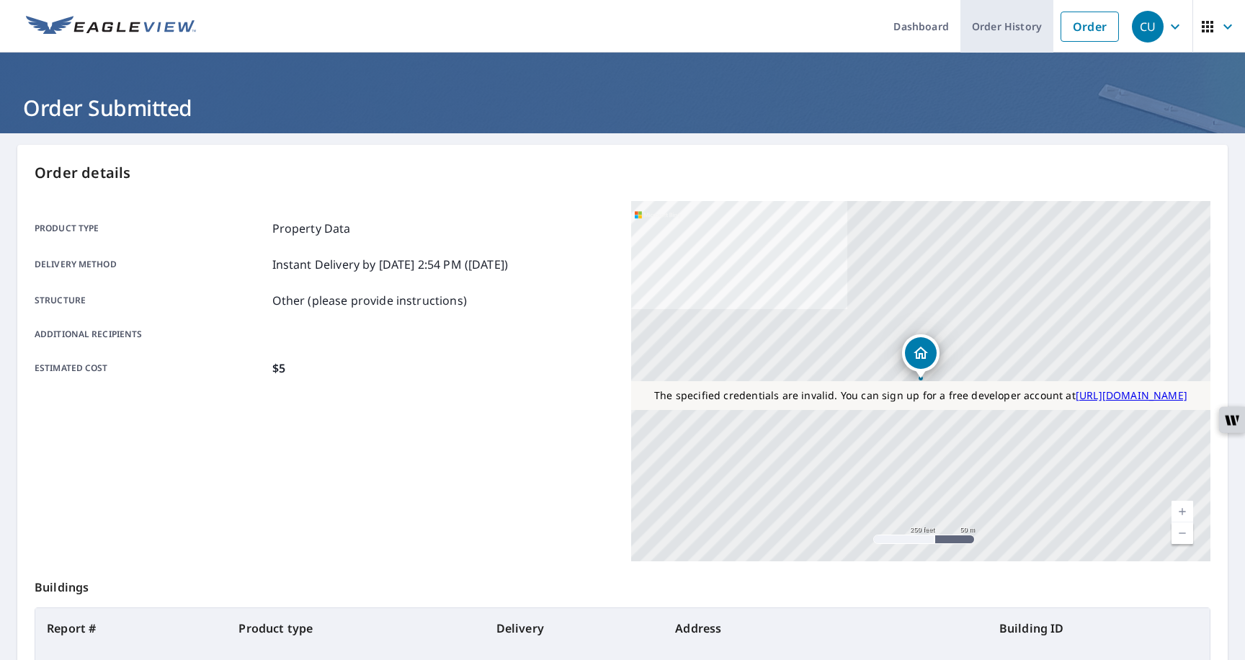
click at [971, 37] on link "Order History" at bounding box center [1007, 26] width 93 height 53
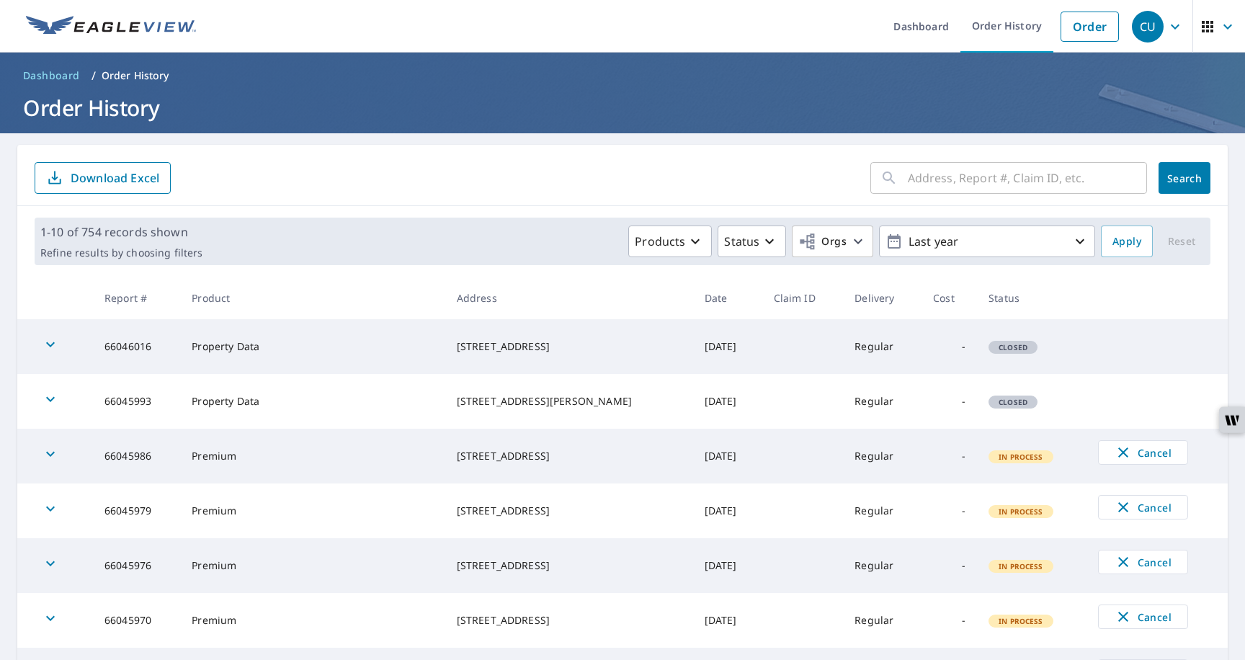
click at [148, 345] on td "66046016" at bounding box center [136, 346] width 87 height 55
click at [137, 399] on td "66045993" at bounding box center [136, 401] width 87 height 55
copy td "66045993"
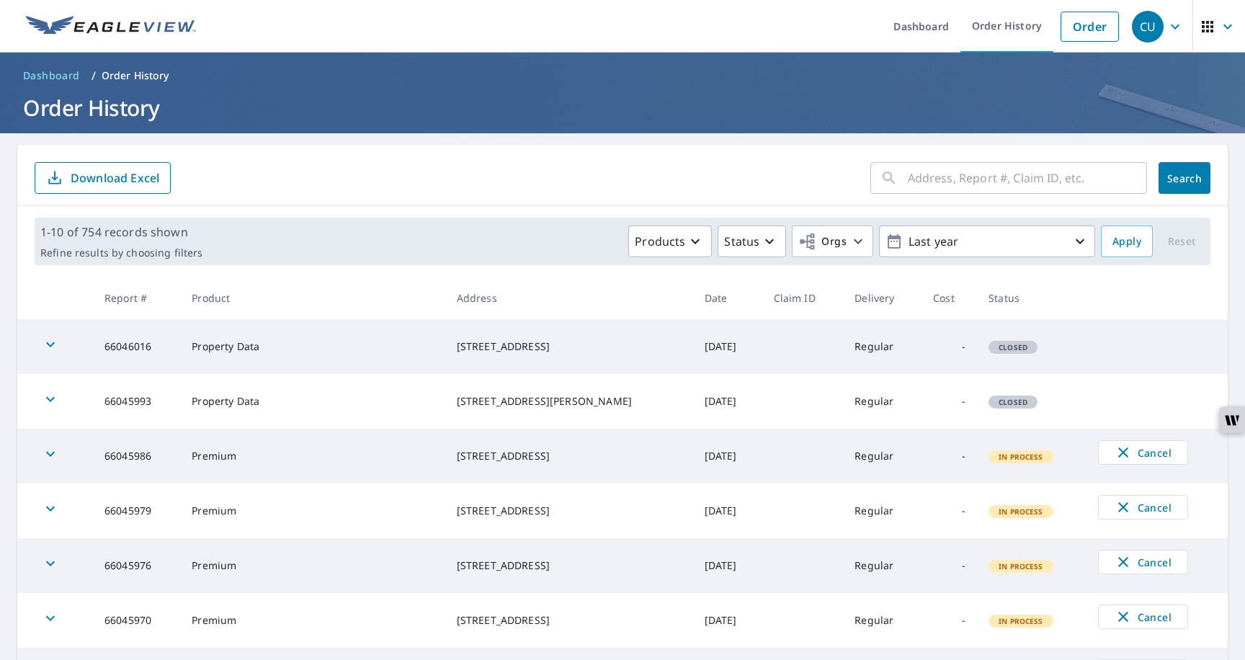
click at [143, 341] on td "66046016" at bounding box center [136, 346] width 87 height 55
copy td "66046016"
click at [1074, 45] on li "Order" at bounding box center [1090, 26] width 73 height 53
click at [1078, 28] on link "Order" at bounding box center [1090, 27] width 58 height 30
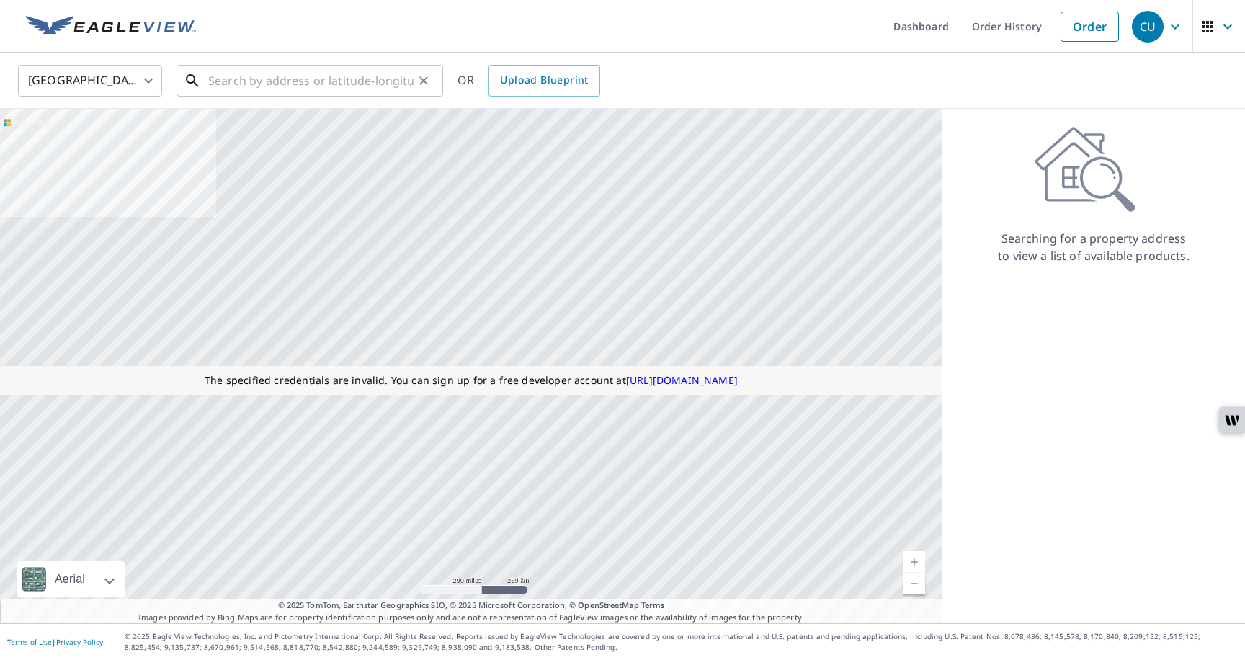
click at [396, 81] on input "text" at bounding box center [310, 81] width 205 height 40
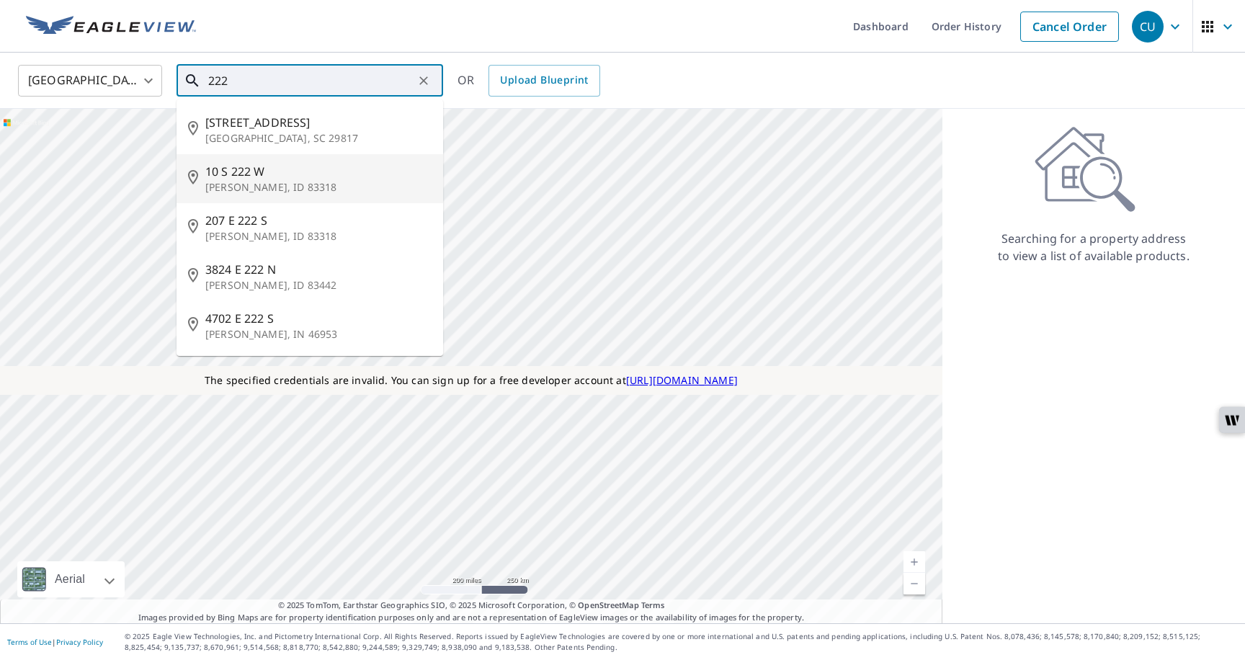
click at [329, 169] on span "10 S 222 W" at bounding box center [318, 171] width 226 height 17
type input "[STREET_ADDRESS][PERSON_NAME]"
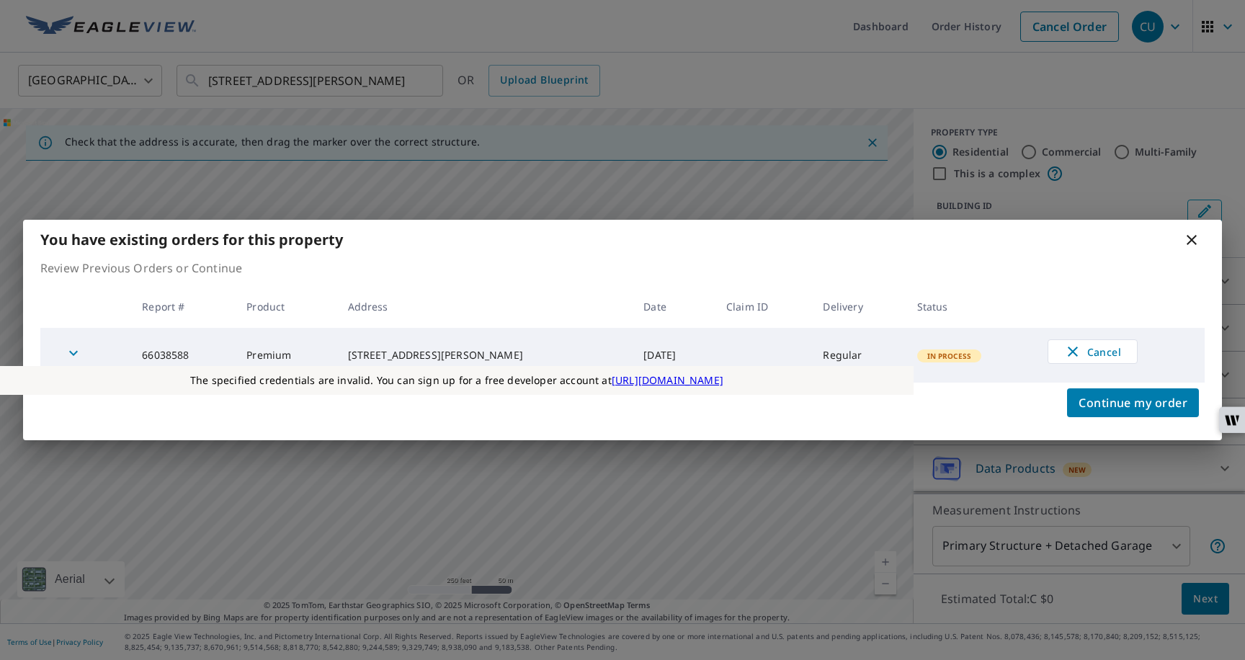
click at [1001, 322] on th "Status" at bounding box center [971, 306] width 130 height 43
click at [1110, 407] on span "Continue my order" at bounding box center [1133, 403] width 109 height 20
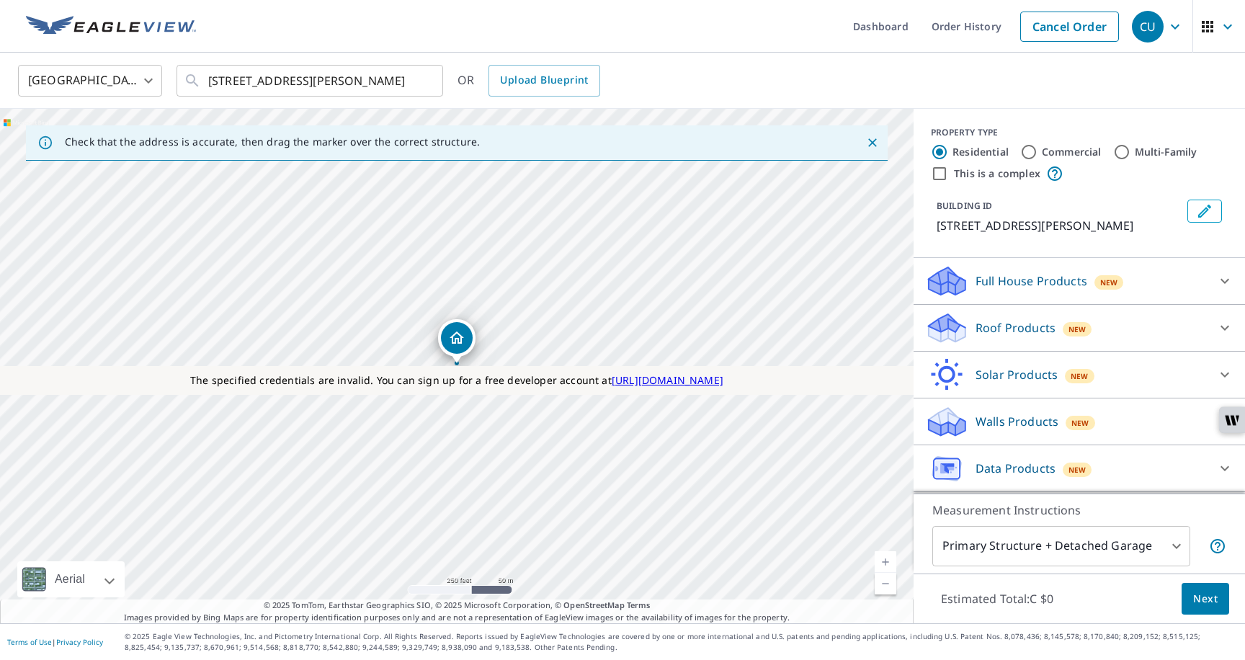
click at [1013, 331] on p "Roof Products" at bounding box center [1016, 327] width 80 height 17
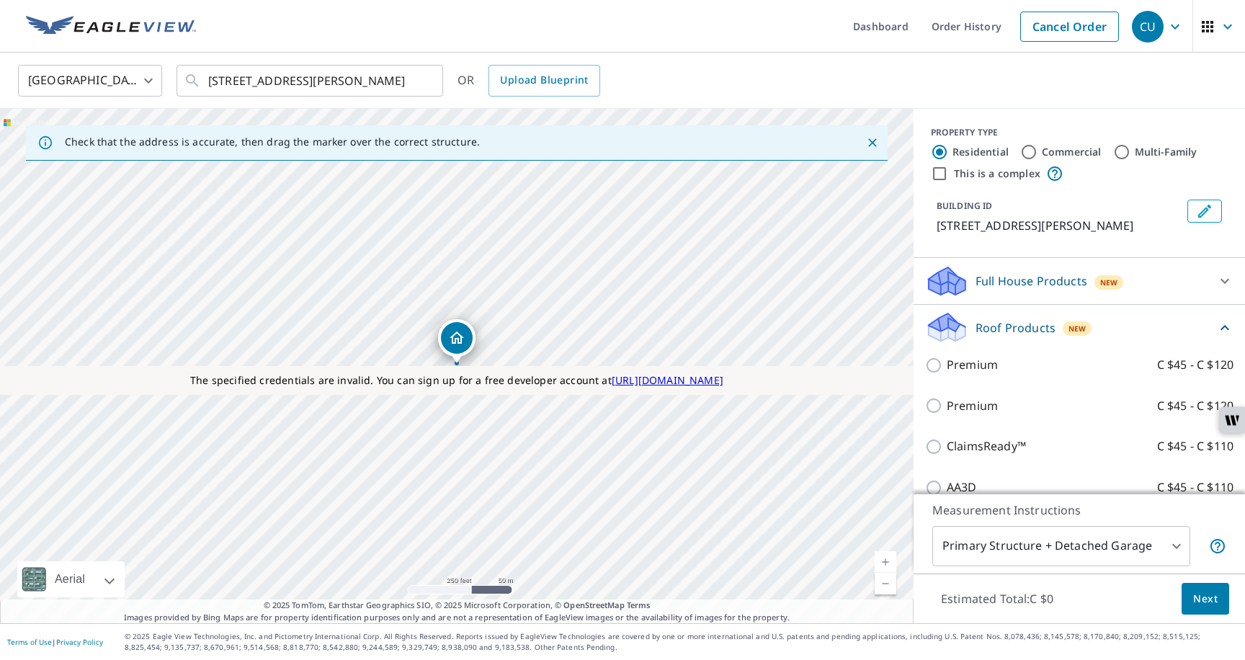
scroll to position [16, 0]
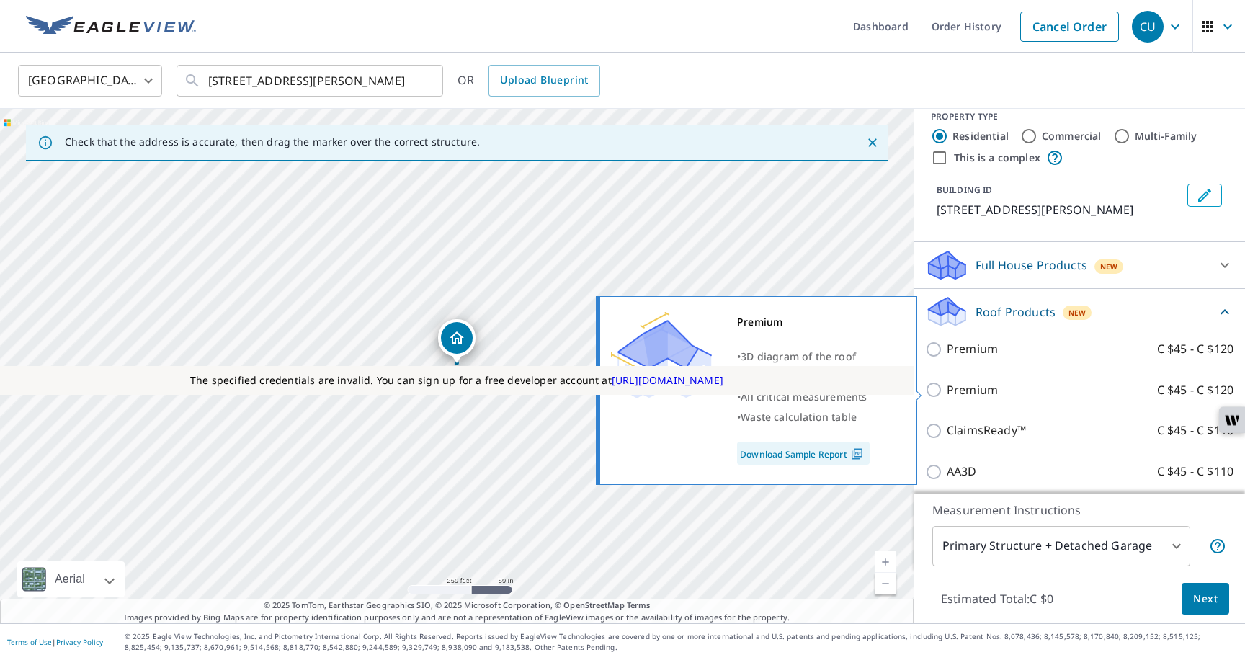
click at [977, 386] on p "Premium" at bounding box center [972, 390] width 51 height 18
click at [947, 386] on input "Premium C $45 - C $120" at bounding box center [936, 389] width 22 height 17
checkbox input "true"
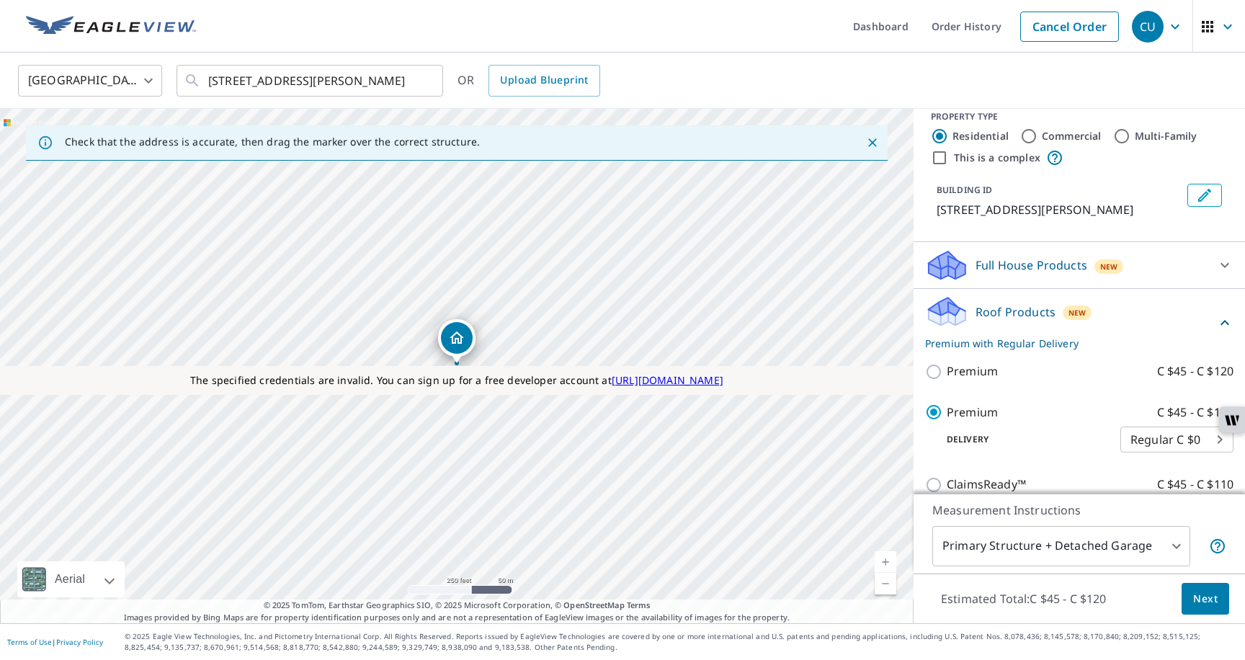
click at [1196, 592] on span "Next" at bounding box center [1206, 599] width 25 height 18
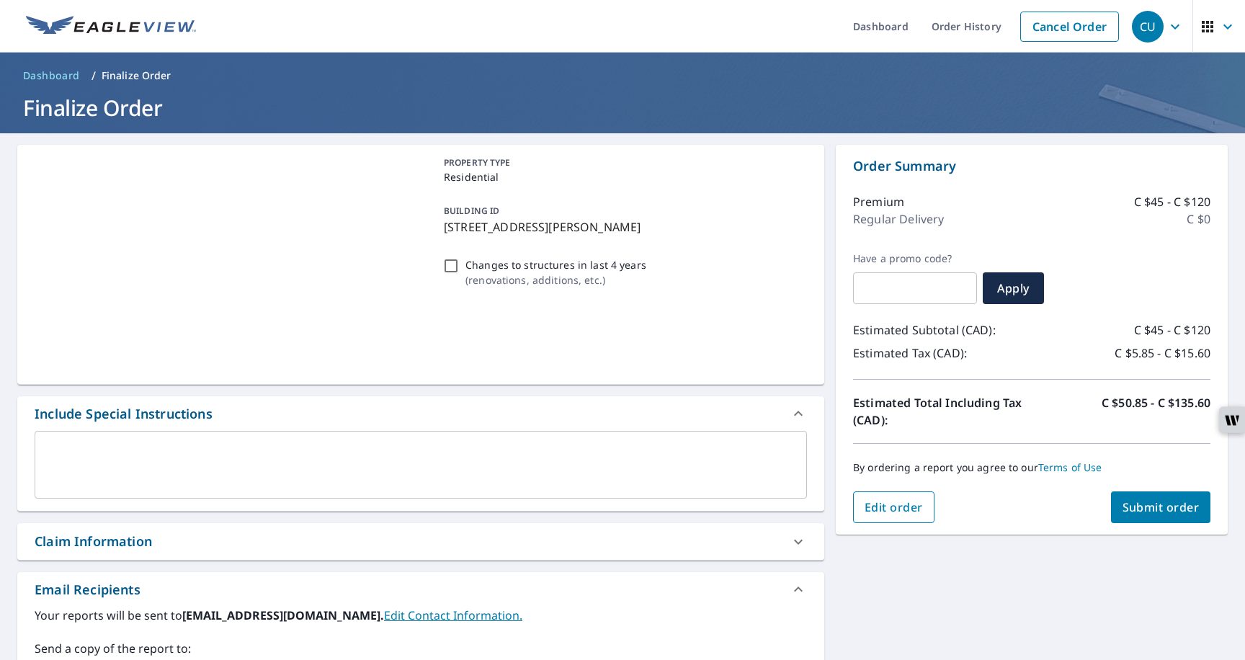
click at [910, 504] on span "Edit order" at bounding box center [894, 507] width 58 height 16
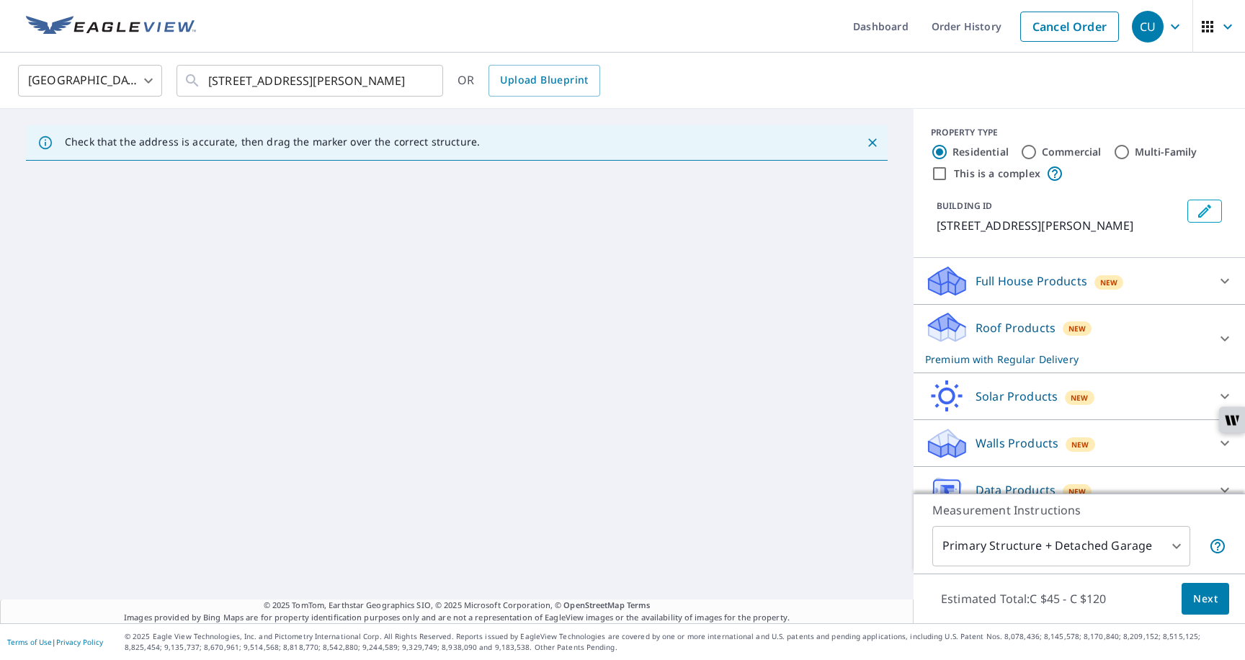
scroll to position [74, 0]
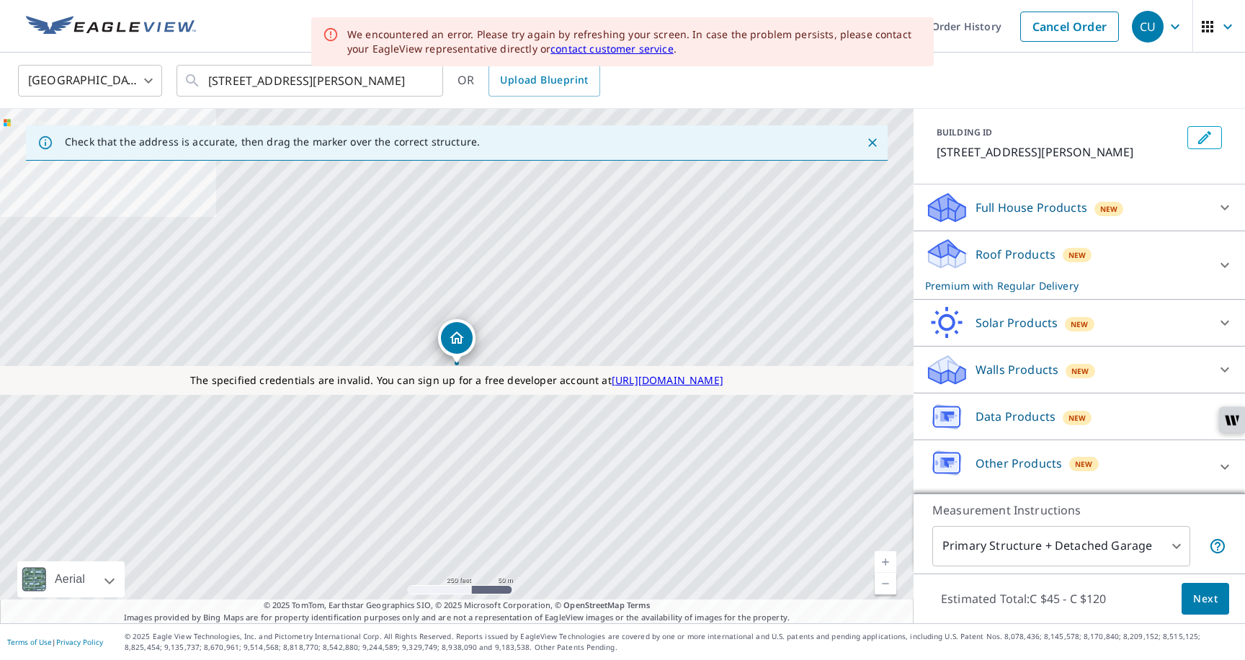
click at [980, 425] on div "Data Products New" at bounding box center [1066, 417] width 283 height 34
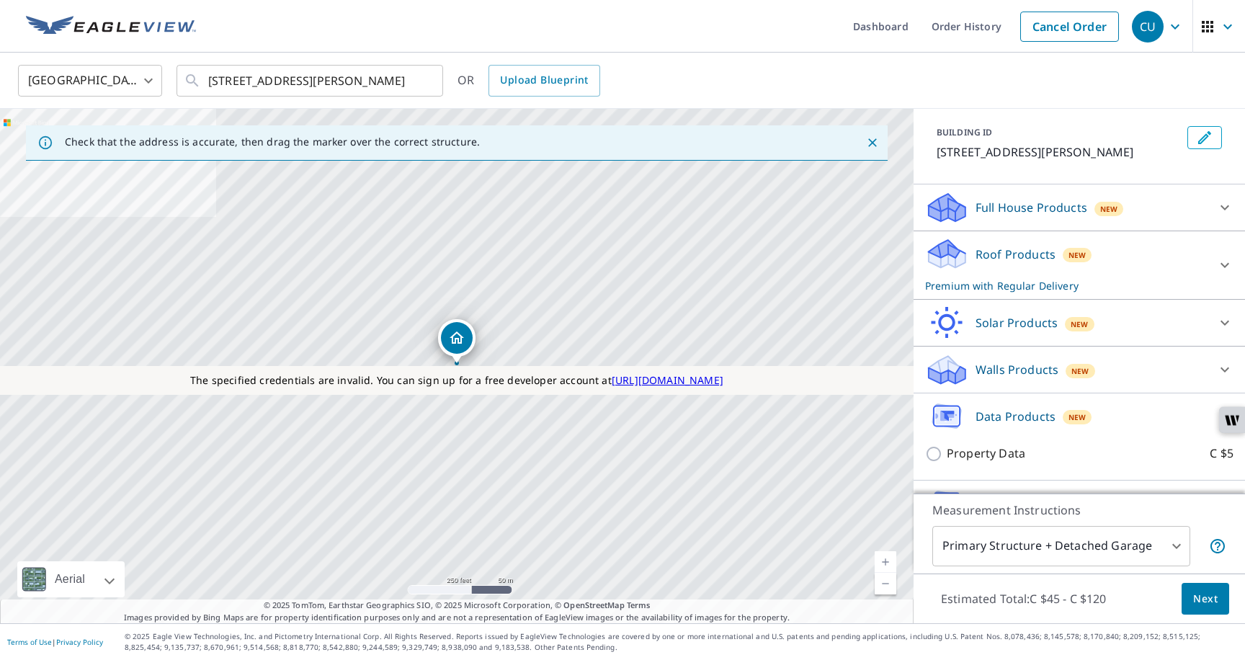
scroll to position [114, 0]
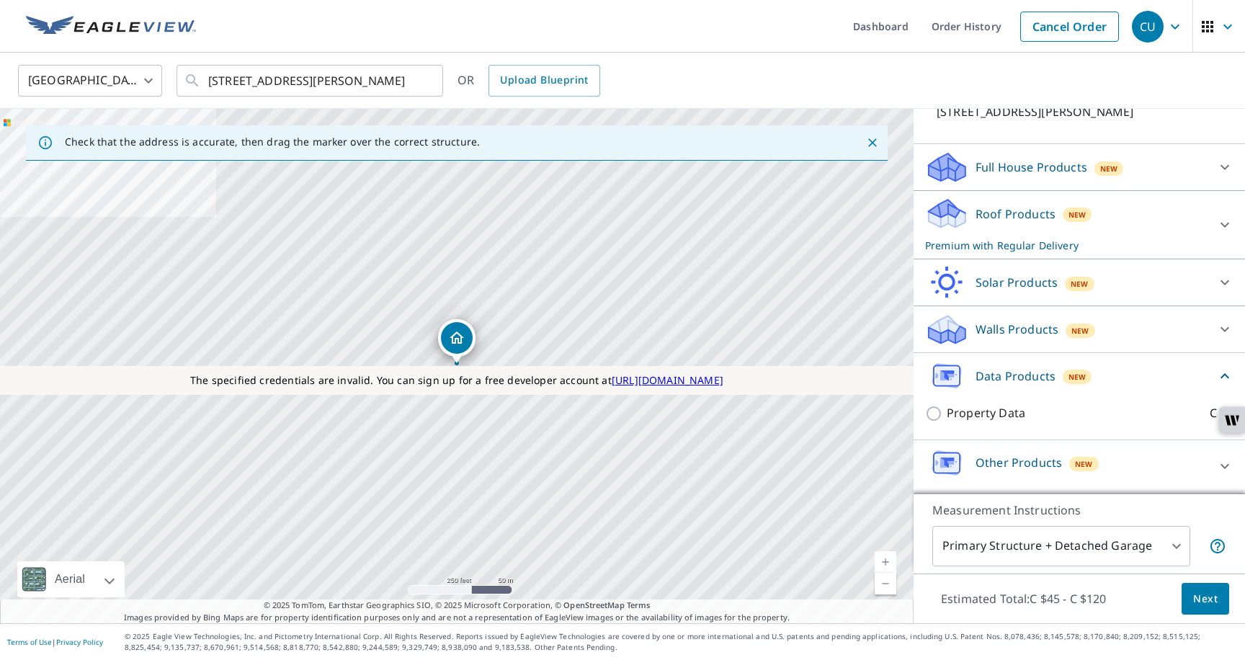
click at [977, 412] on p "Property Data" at bounding box center [986, 413] width 79 height 18
click at [947, 412] on input "Property Data C $5" at bounding box center [936, 413] width 22 height 17
checkbox input "true"
checkbox input "false"
type input "5"
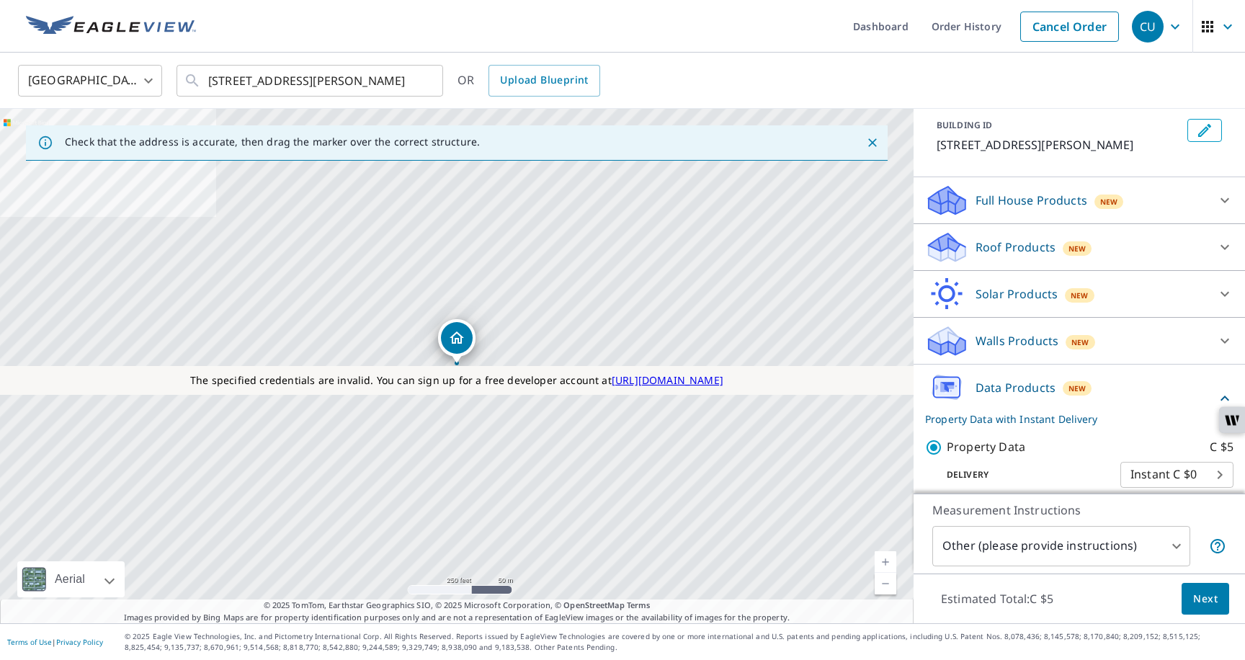
scroll to position [146, 0]
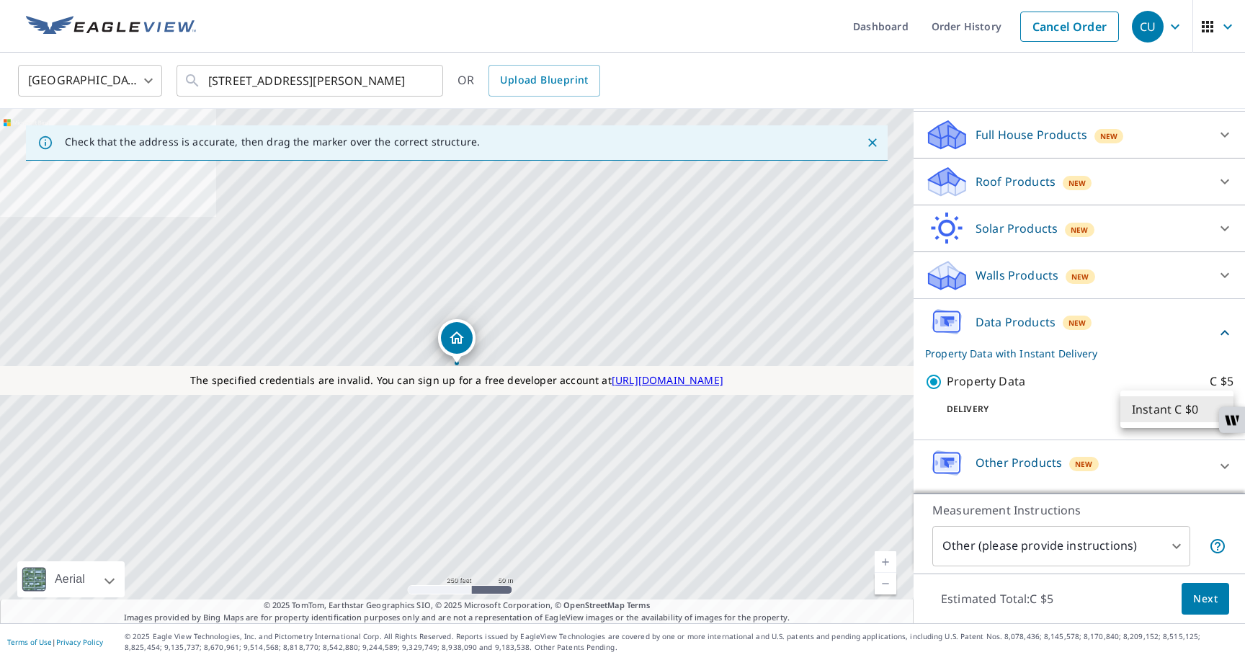
click at [1127, 410] on body "CU CU Dashboard Order History Cancel Order CU [GEOGRAPHIC_DATA] [GEOGRAPHIC_DAT…" at bounding box center [622, 338] width 1245 height 677
click at [1127, 410] on li "Instant C $0" at bounding box center [1177, 409] width 113 height 26
click at [1103, 406] on p "Delivery" at bounding box center [1022, 409] width 195 height 13
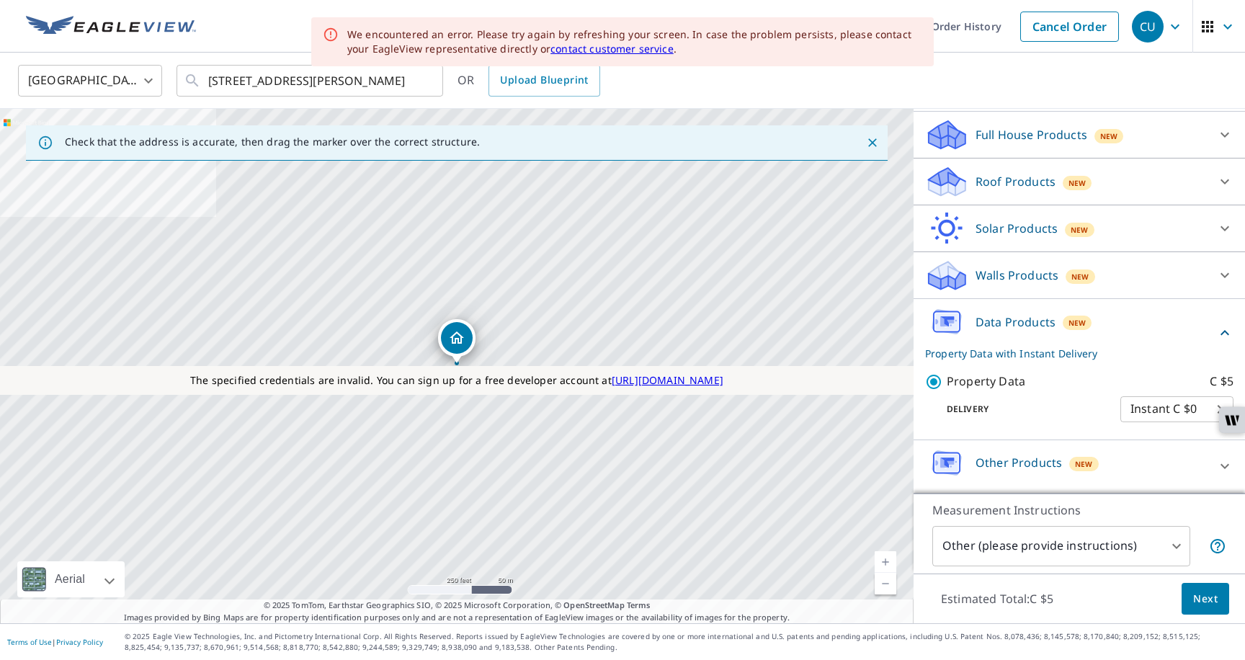
click at [1204, 610] on button "Next" at bounding box center [1206, 599] width 48 height 32
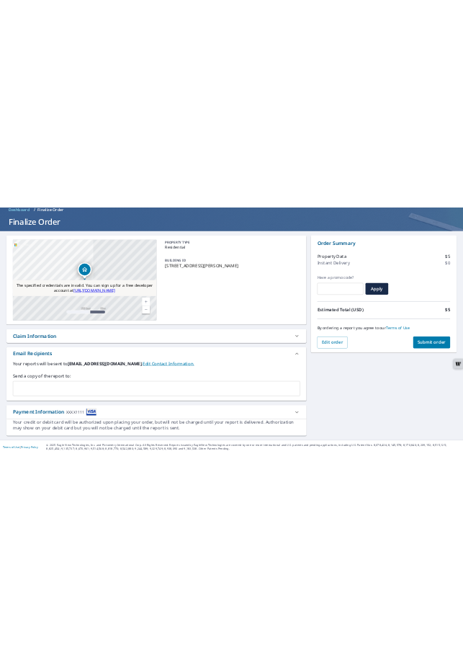
scroll to position [71, 0]
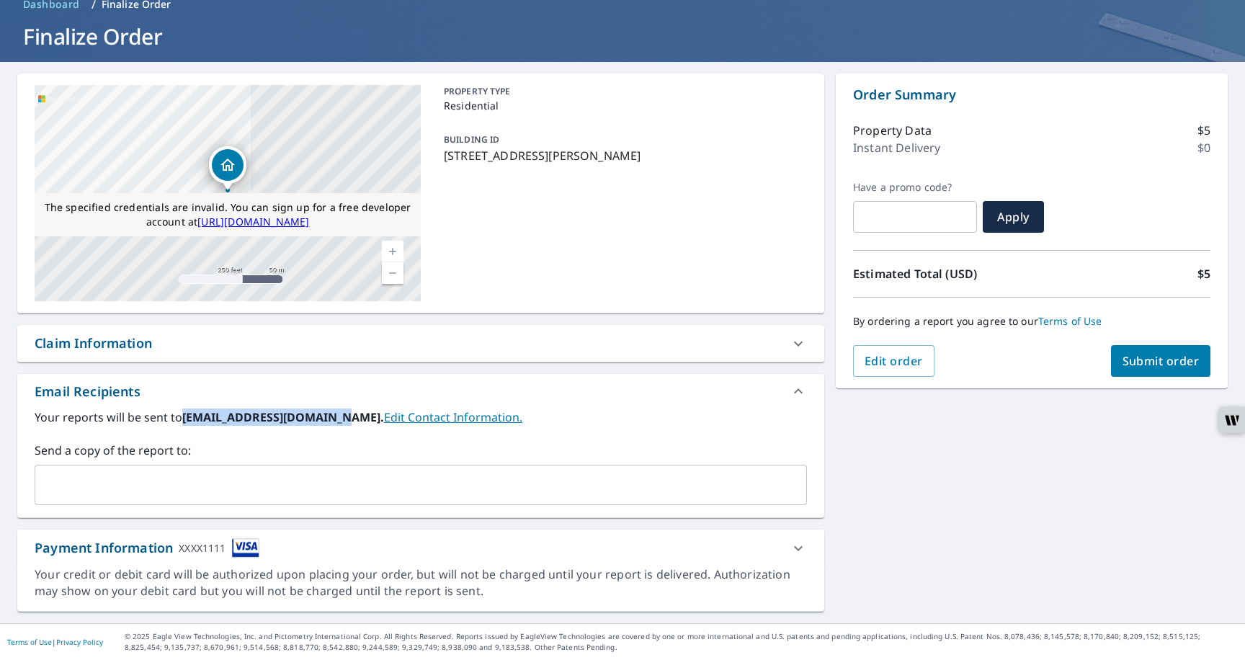
drag, startPoint x: 184, startPoint y: 417, endPoint x: 334, endPoint y: 423, distance: 150.8
click at [334, 423] on b "[EMAIL_ADDRESS][DOMAIN_NAME]." at bounding box center [283, 417] width 202 height 16
copy b "[EMAIL_ADDRESS][DOMAIN_NAME]"
click at [60, 481] on input "text" at bounding box center [410, 484] width 738 height 27
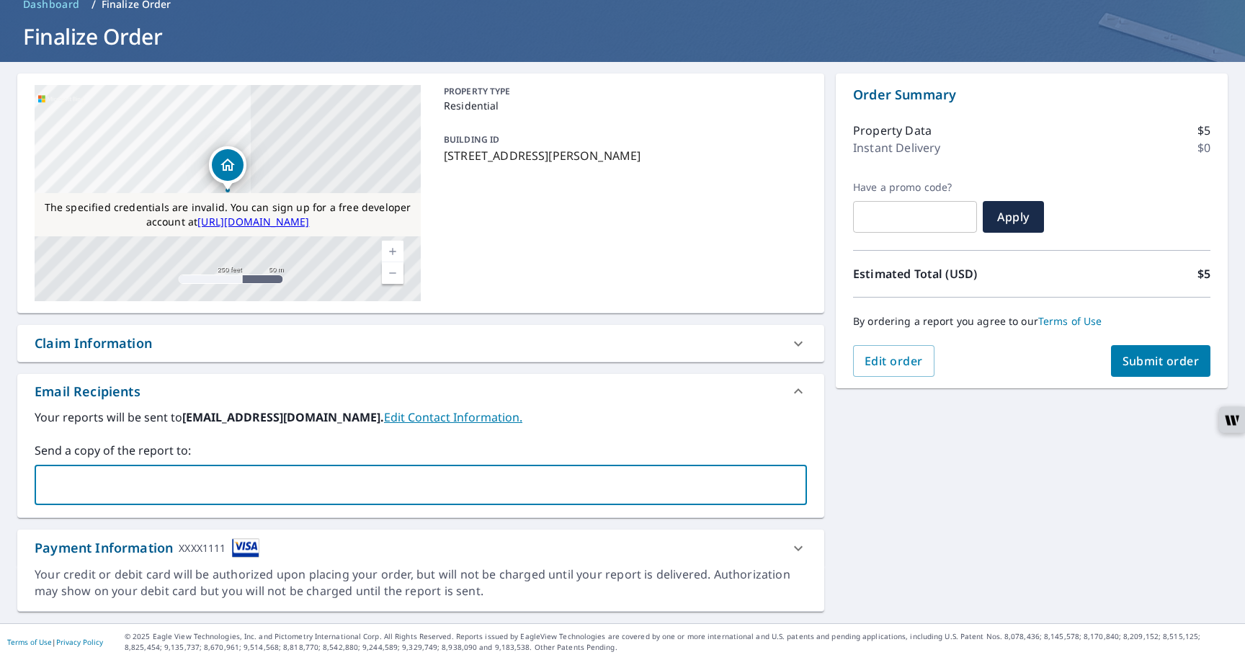
paste input "[EMAIL_ADDRESS][DOMAIN_NAME]"
type input "[EMAIL_ADDRESS][DOMAIN_NAME]"
drag, startPoint x: 190, startPoint y: 487, endPoint x: 14, endPoint y: 469, distance: 176.8
click at [14, 469] on div "**********" at bounding box center [622, 342] width 1245 height 561
paste input "[EMAIL_ADDRESS][DOMAIN_NAME]"
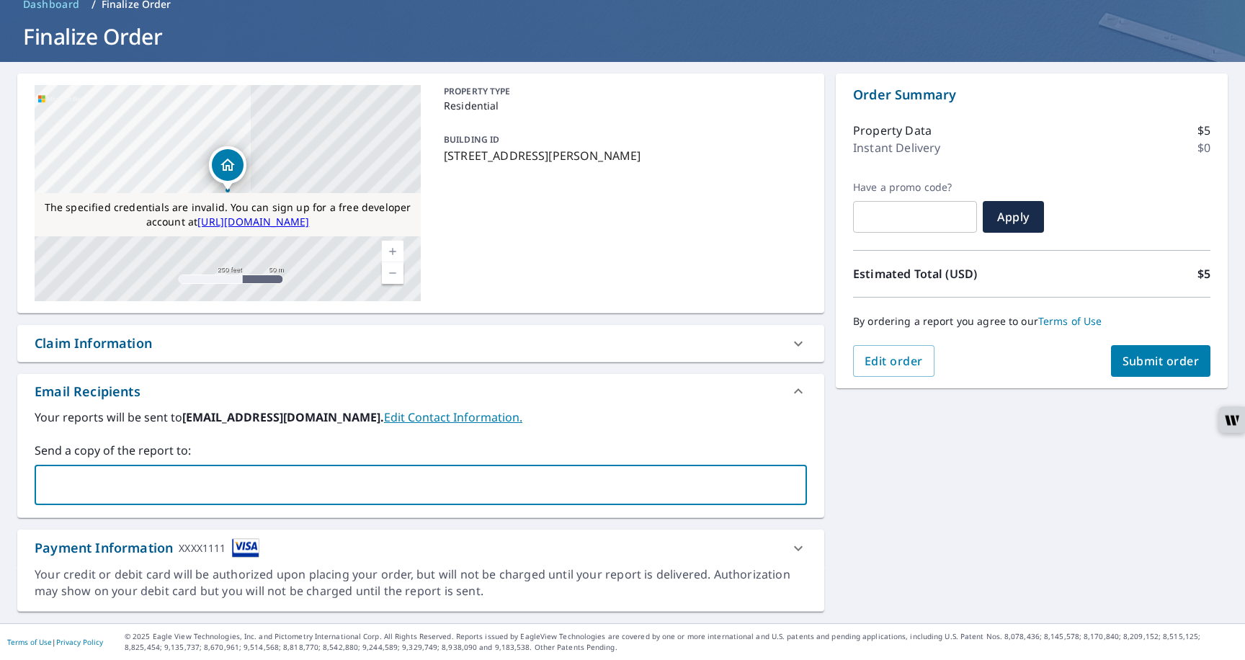
type input "[EMAIL_ADDRESS][DOMAIN_NAME]"
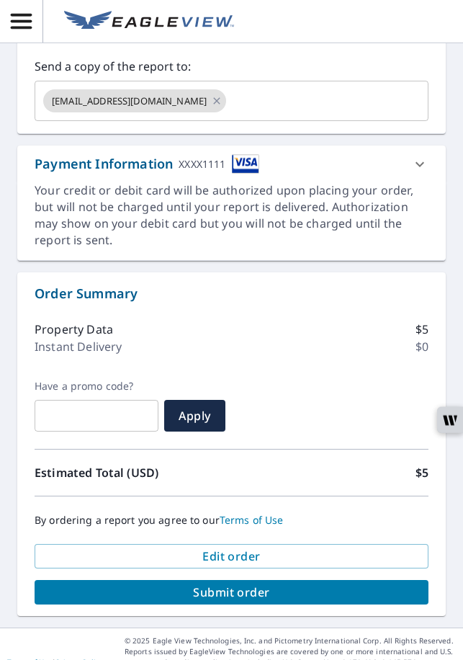
scroll to position [499, 0]
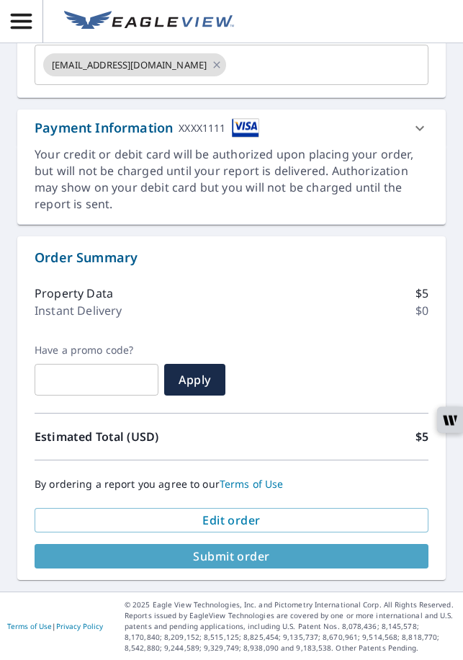
click at [242, 549] on span "Submit order" at bounding box center [231, 557] width 371 height 16
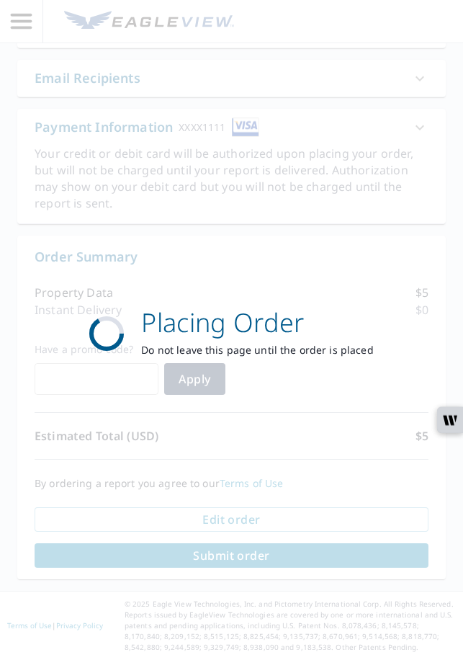
scroll to position [376, 0]
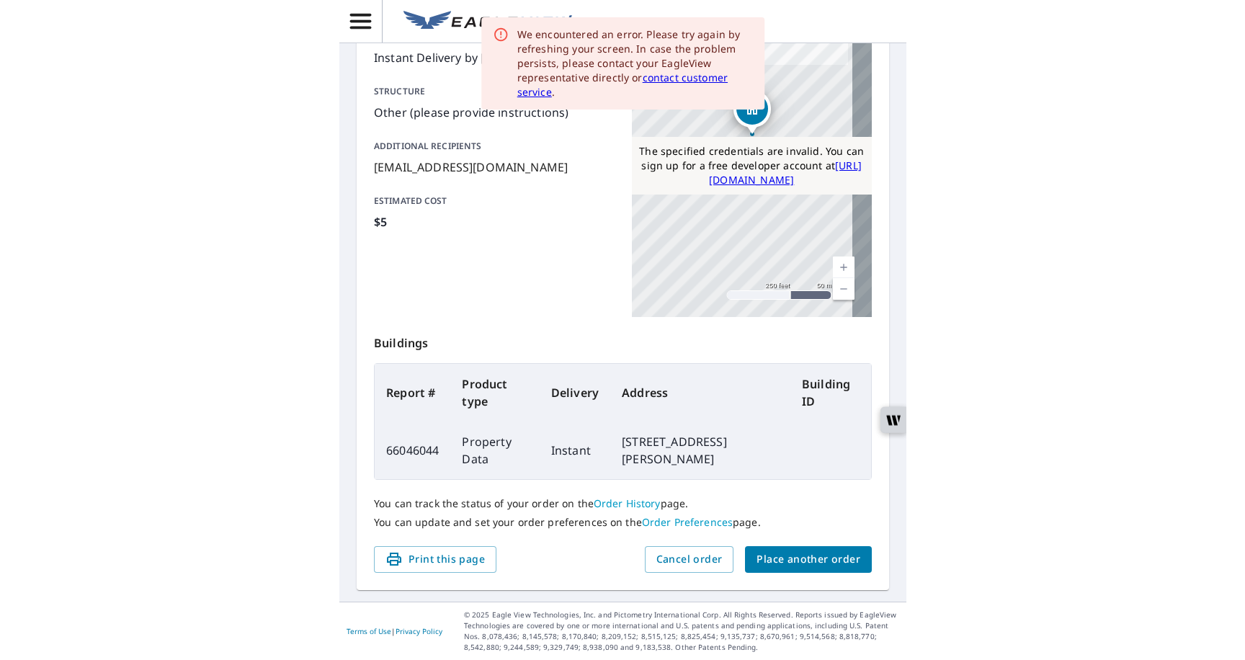
scroll to position [200, 0]
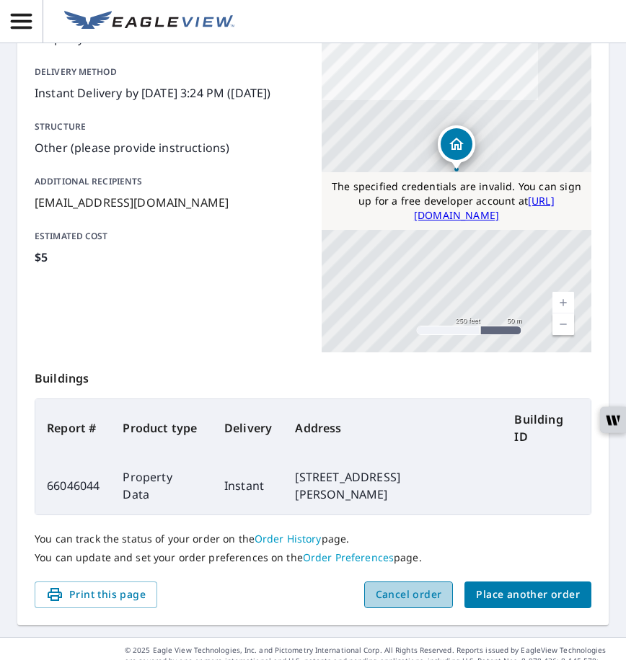
click at [395, 586] on span "Cancel order" at bounding box center [409, 595] width 66 height 18
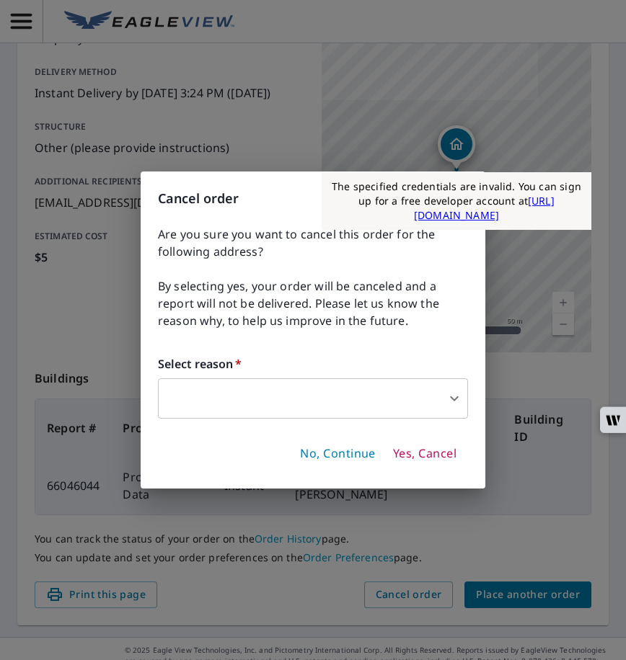
click at [339, 409] on body "CU CU Order Submitted Order details Product type Property Data Delivery method …" at bounding box center [313, 338] width 626 height 677
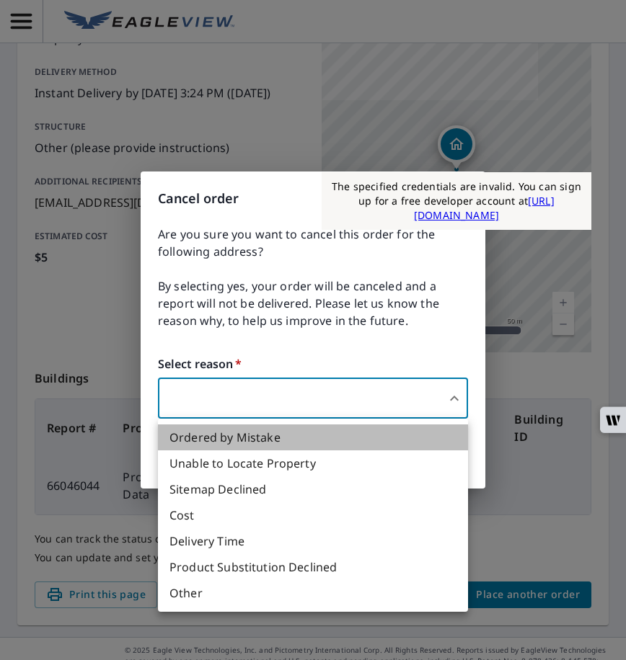
click at [327, 431] on li "Ordered by Mistake" at bounding box center [313, 438] width 310 height 26
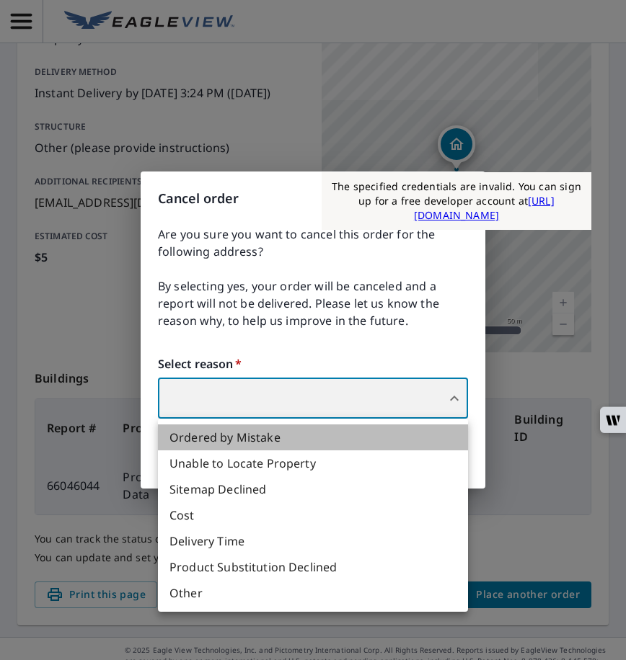
type input "30"
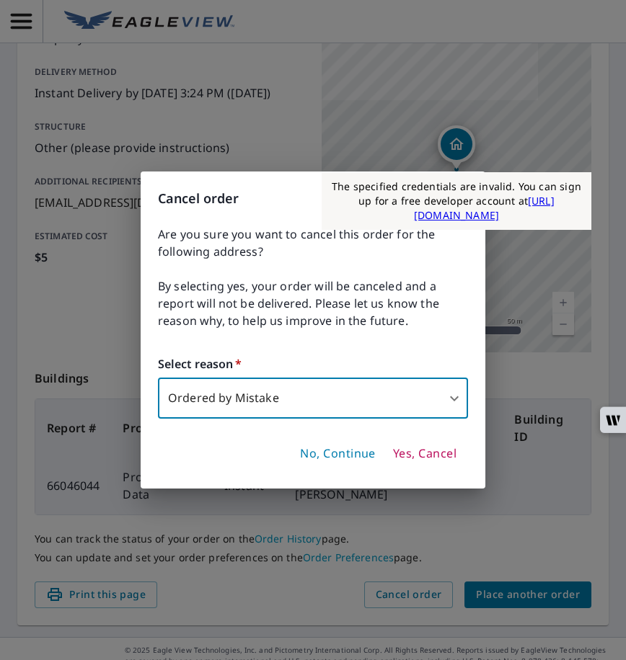
click at [427, 459] on span "Yes, Cancel" at bounding box center [424, 454] width 63 height 16
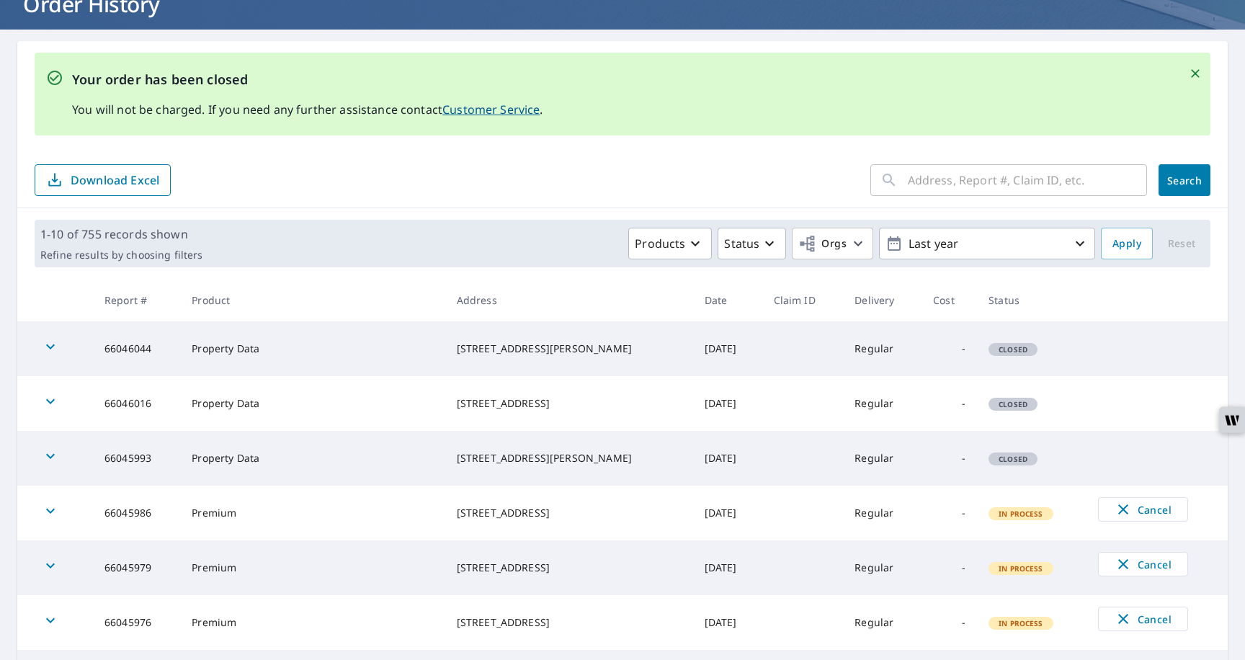
scroll to position [105, 0]
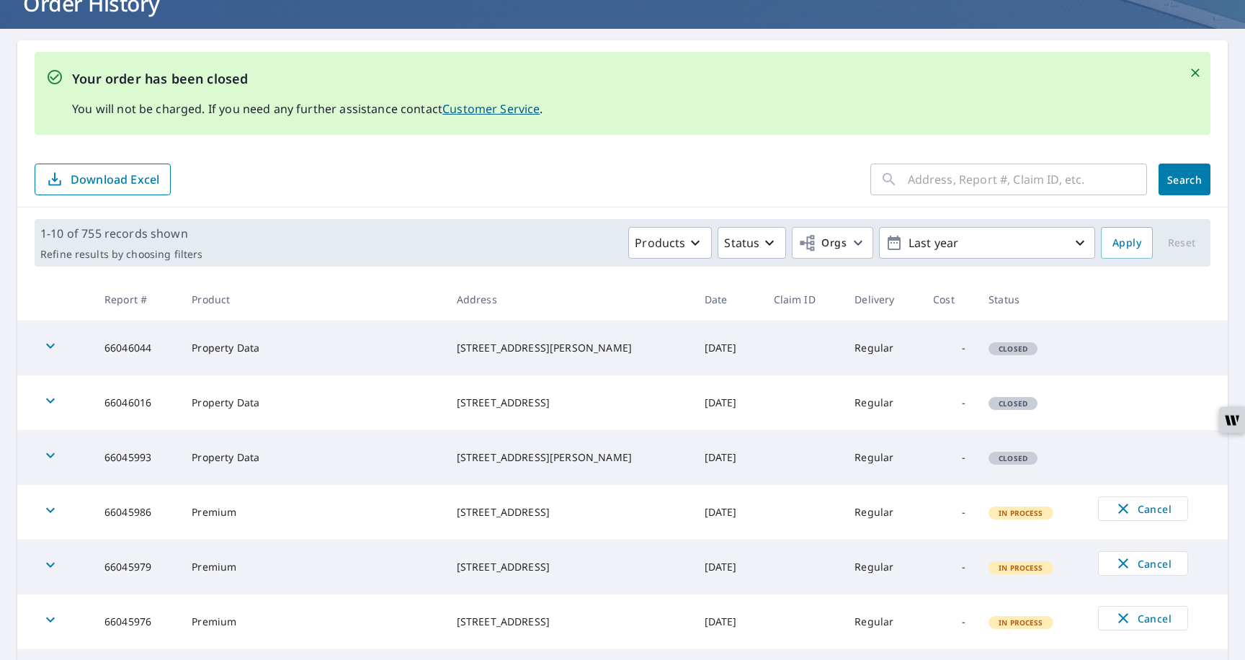
click at [141, 180] on p "Download Excel" at bounding box center [115, 180] width 89 height 16
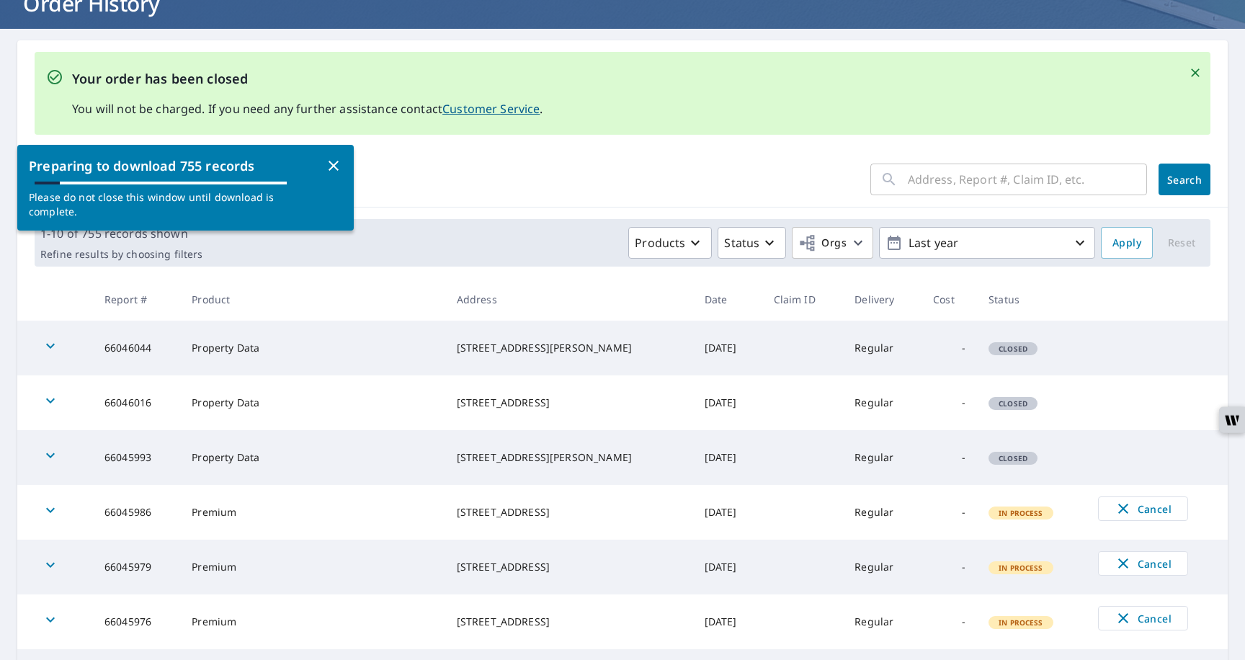
click at [336, 172] on icon "button" at bounding box center [333, 165] width 17 height 17
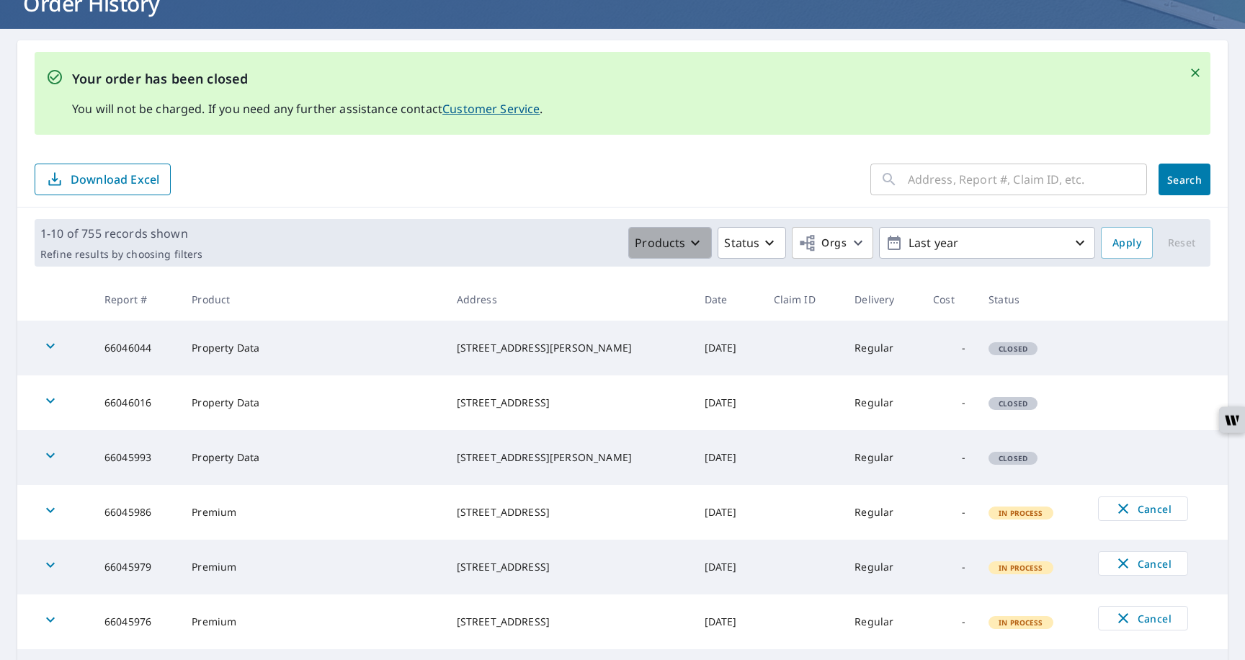
click at [654, 244] on p "Products" at bounding box center [660, 242] width 50 height 17
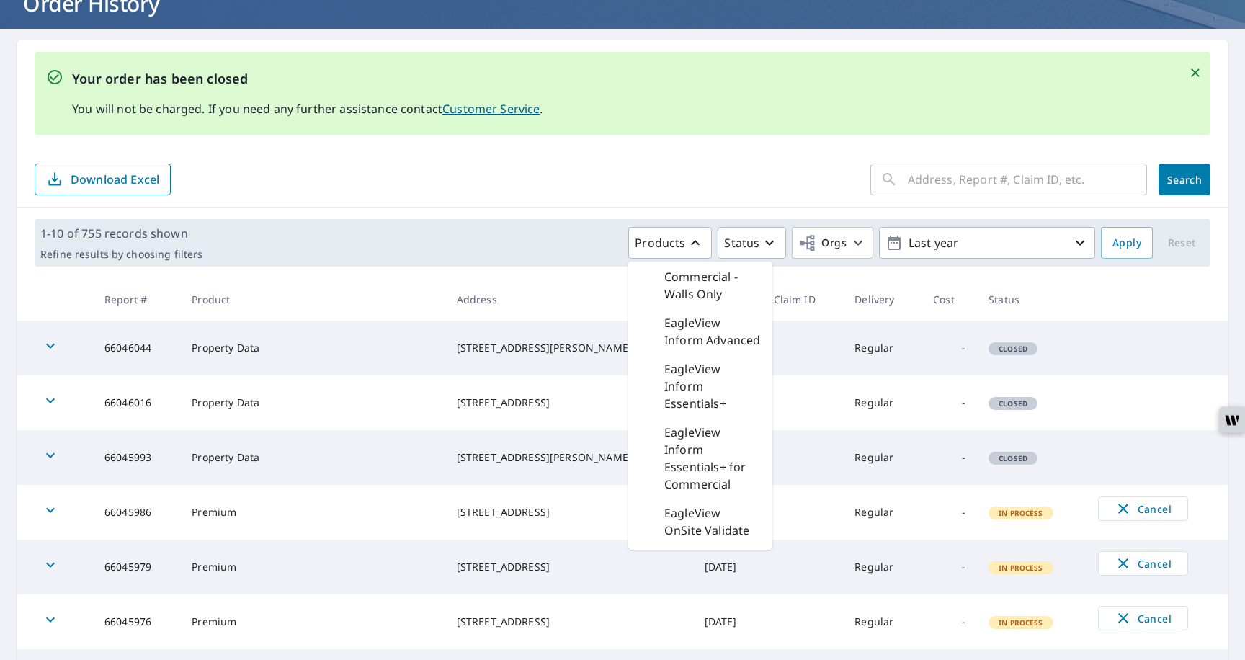
scroll to position [317, 0]
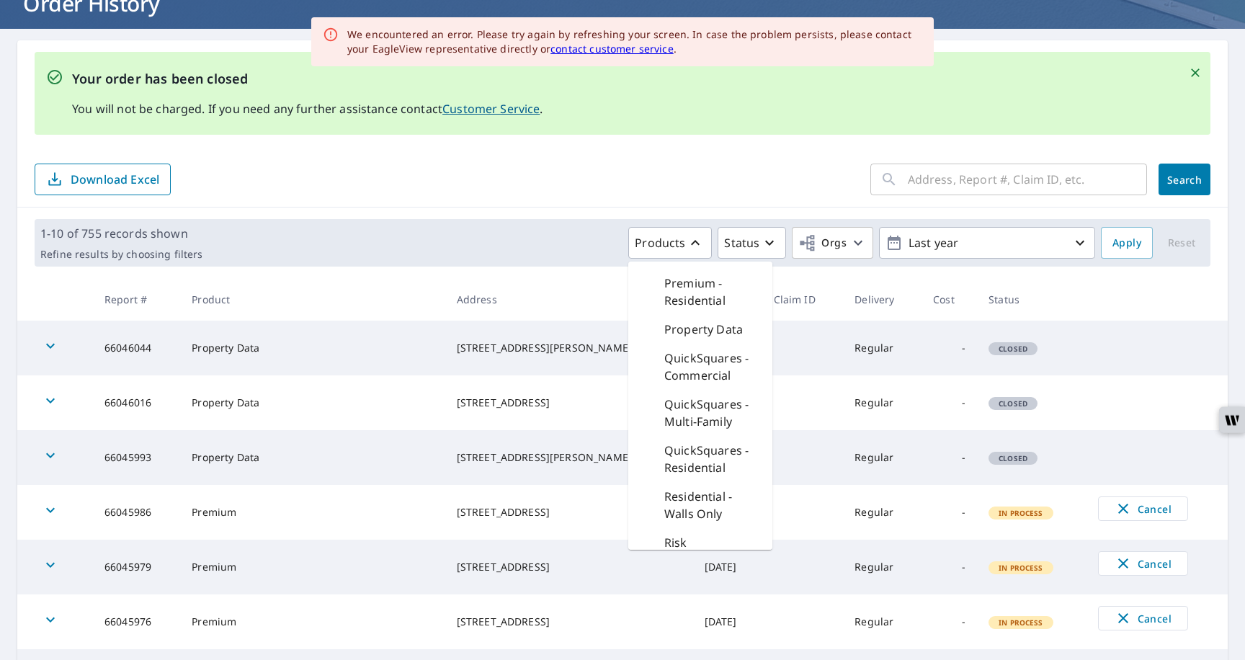
click at [697, 336] on p "Property Data" at bounding box center [704, 329] width 79 height 17
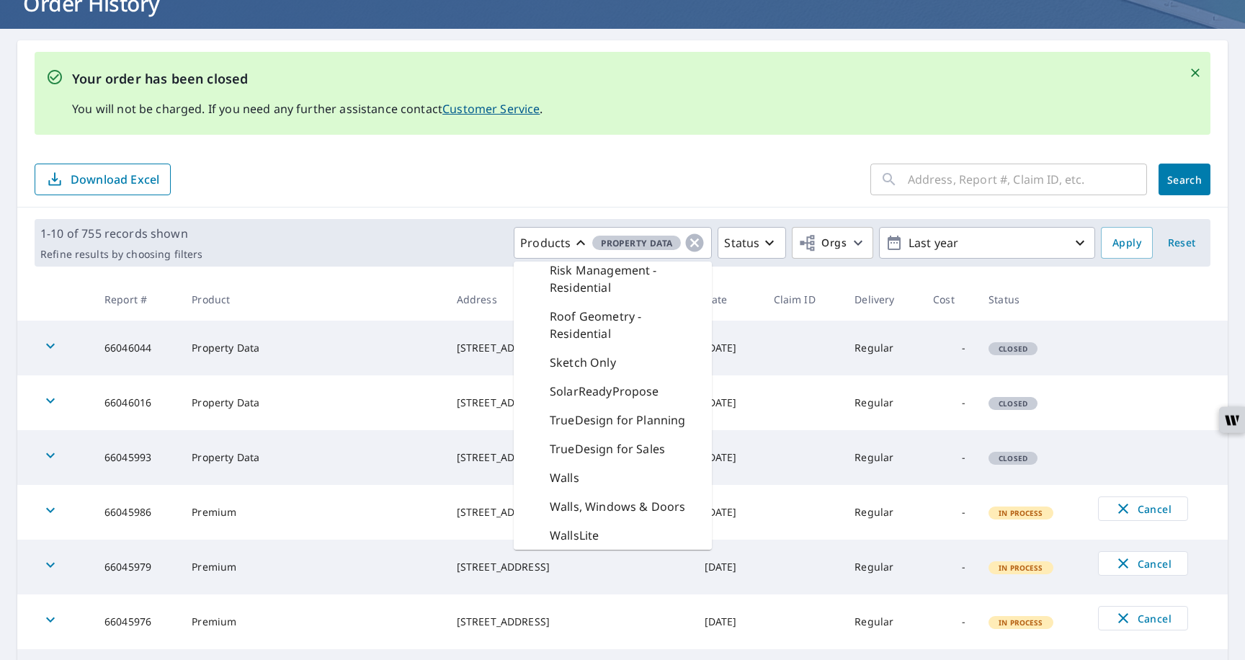
scroll to position [696, 0]
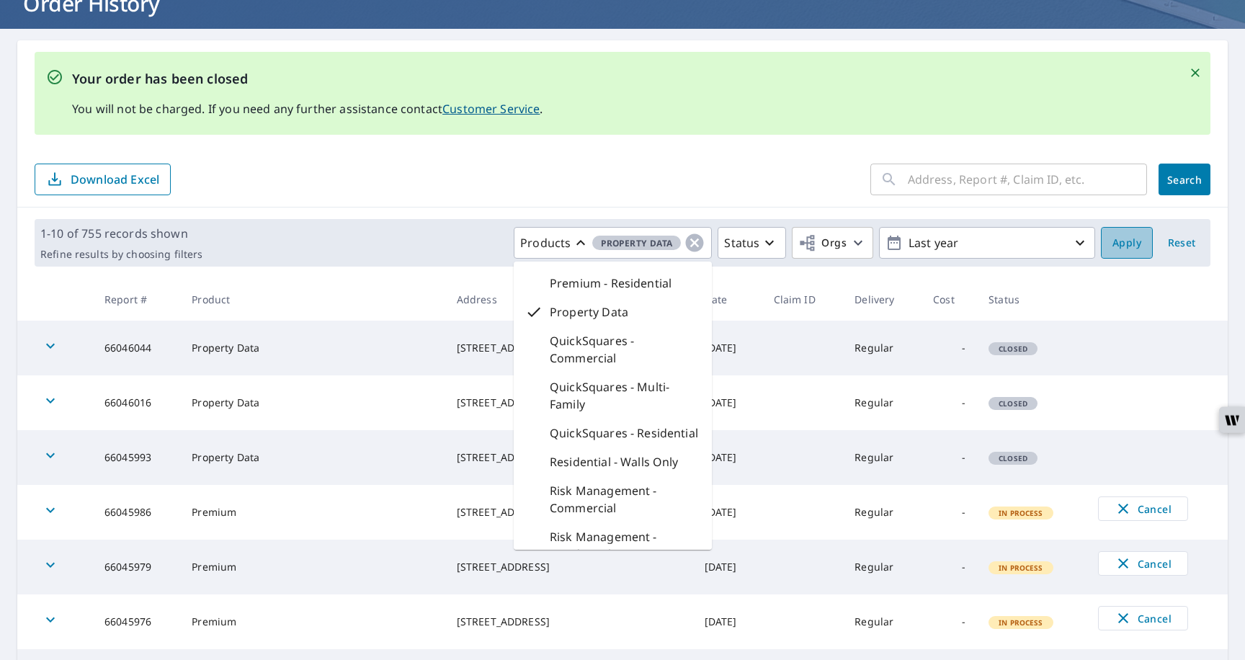
click at [1132, 244] on span "Apply" at bounding box center [1127, 243] width 29 height 18
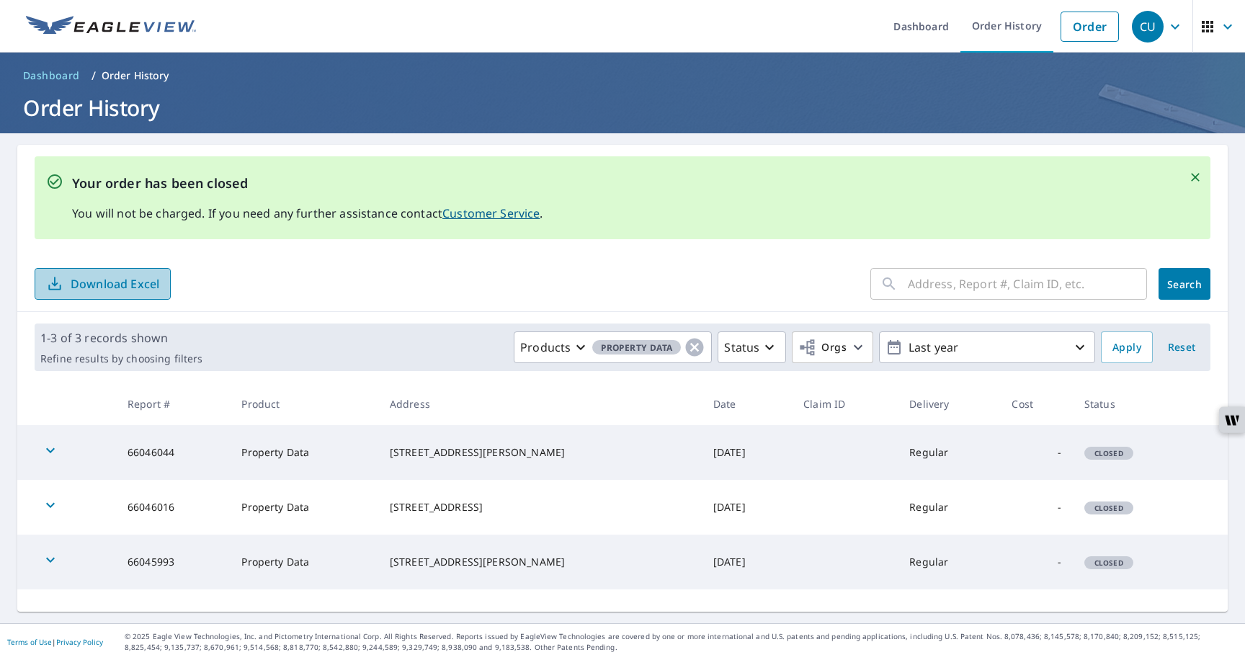
click at [138, 287] on p "Download Excel" at bounding box center [115, 284] width 89 height 16
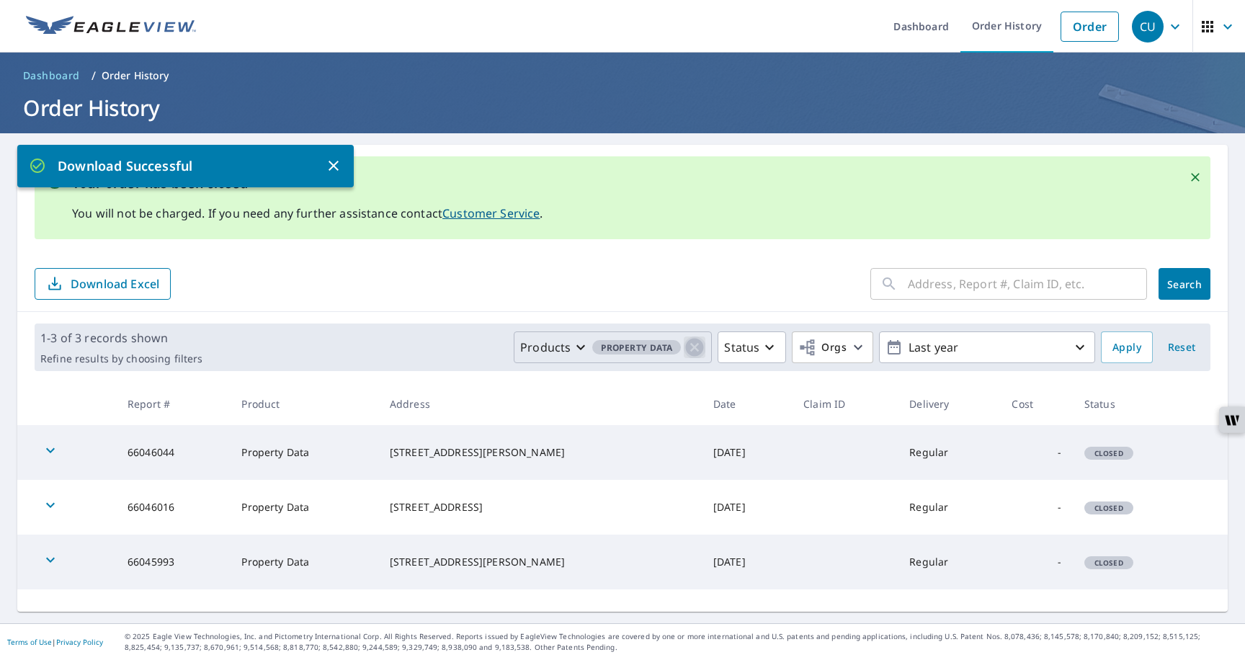
click at [696, 347] on icon "button" at bounding box center [695, 348] width 22 height 22
click at [997, 36] on link "Order History" at bounding box center [1007, 26] width 93 height 53
click at [1075, 31] on link "Order" at bounding box center [1090, 27] width 58 height 30
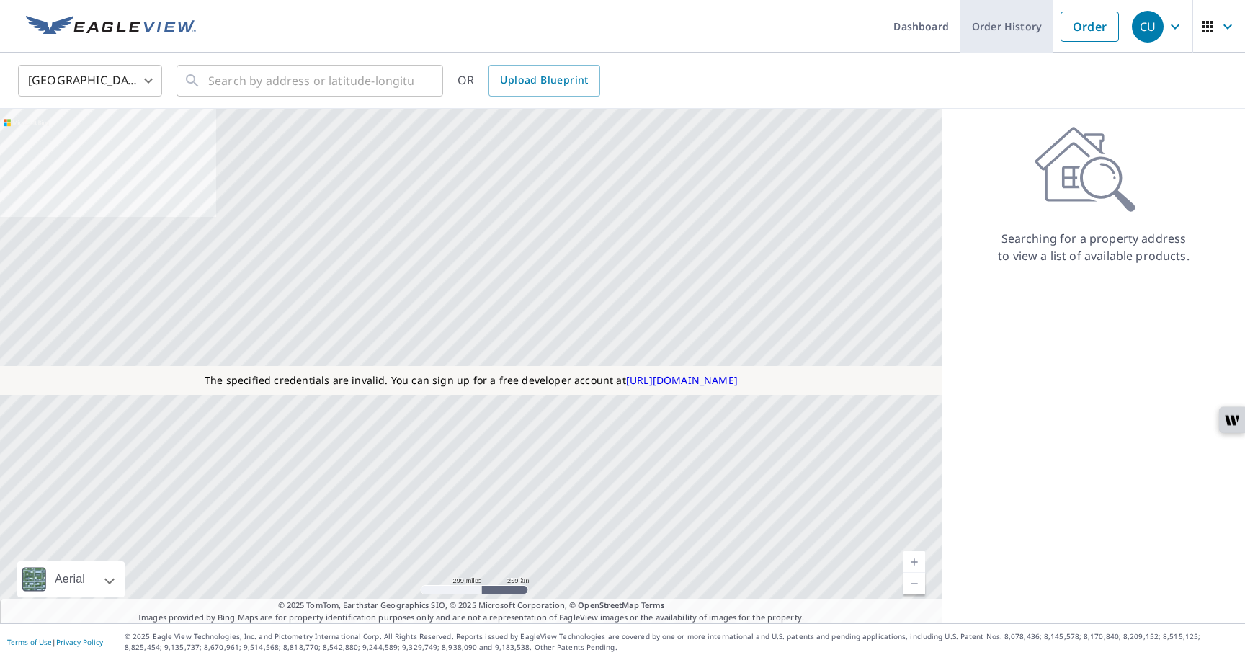
click at [997, 37] on link "Order History" at bounding box center [1007, 26] width 93 height 53
